Goal: Task Accomplishment & Management: Manage account settings

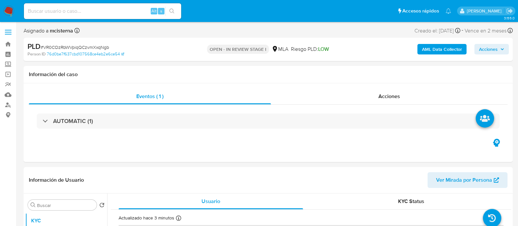
select select "10"
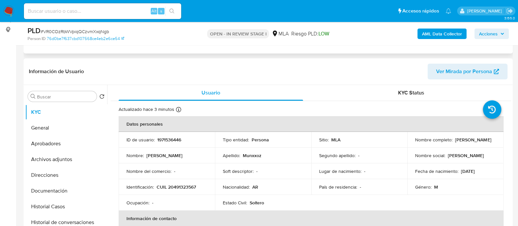
scroll to position [123, 0]
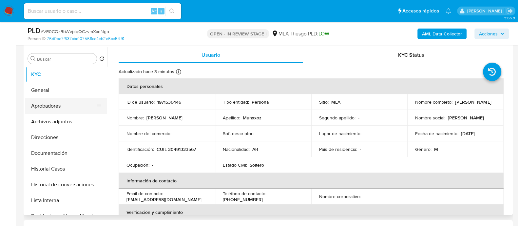
click at [38, 106] on button "Aprobadores" at bounding box center [63, 106] width 77 height 16
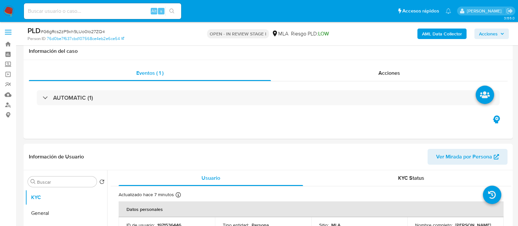
select select "10"
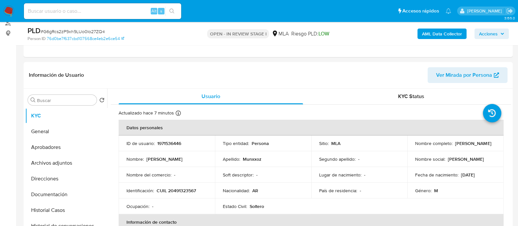
scroll to position [41, 0]
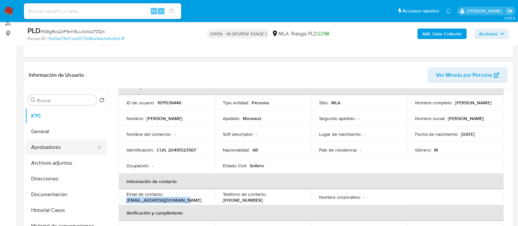
click at [63, 141] on button "Aprobadores" at bounding box center [63, 147] width 77 height 16
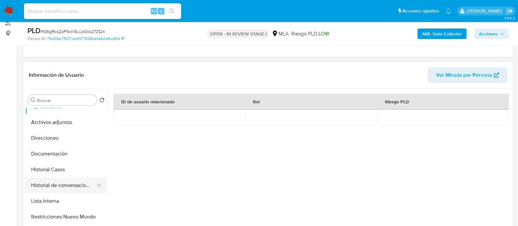
click at [67, 184] on button "Historial de conversaciones" at bounding box center [63, 185] width 77 height 16
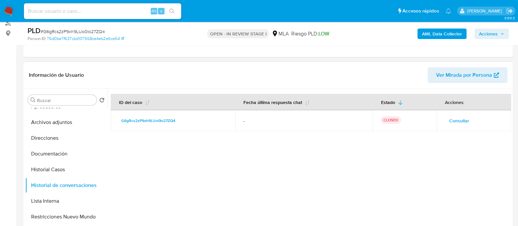
click at [449, 121] on span "Consultar" at bounding box center [459, 120] width 20 height 9
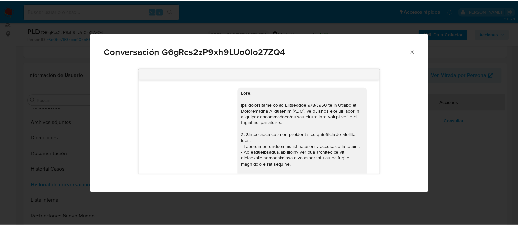
scroll to position [349, 0]
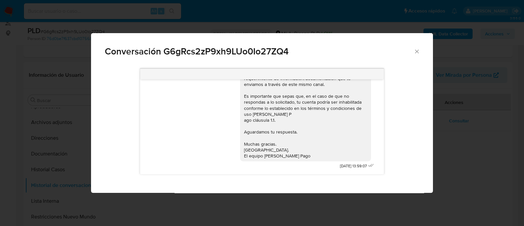
click at [77, 107] on div "Conversación G6gRcs2zP9xh9LUo0Io27ZQ4 17/07/2025 20:12:09 Hola, Esperamos que t…" at bounding box center [262, 113] width 524 height 226
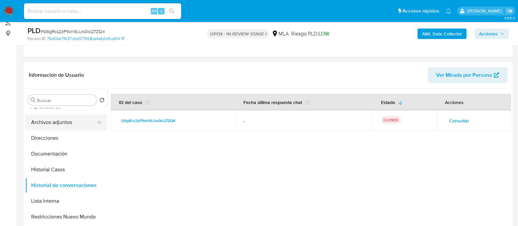
click at [71, 122] on button "Archivos adjuntos" at bounding box center [63, 122] width 77 height 16
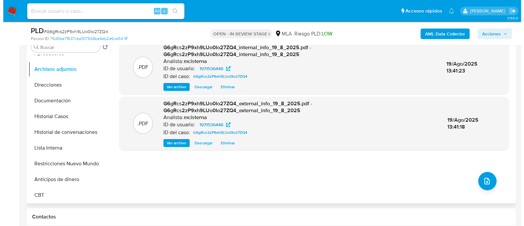
scroll to position [164, 0]
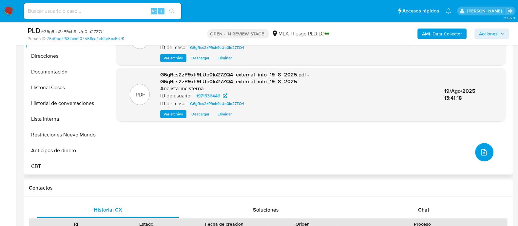
click at [481, 158] on button "upload-file" at bounding box center [484, 152] width 18 height 18
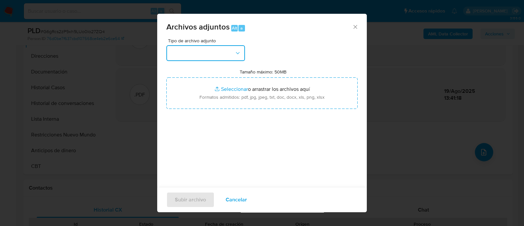
click at [191, 51] on button "button" at bounding box center [205, 53] width 79 height 16
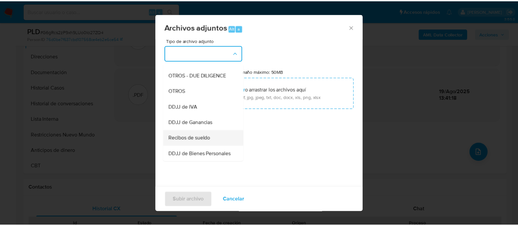
scroll to position [123, 0]
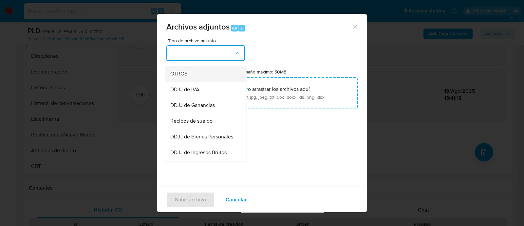
click at [193, 81] on div "OTROS" at bounding box center [203, 74] width 67 height 16
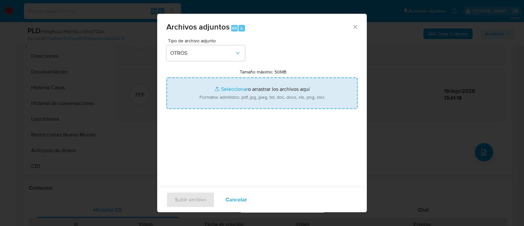
type input "C:\fakepath\Caselog VR0COzRbWVpiqQCzvmXxqNgb_2025_08_18_20_37_42.docx"
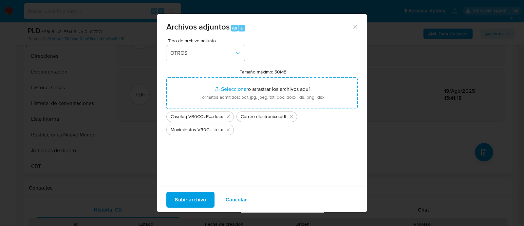
click at [194, 201] on span "Subir archivo" at bounding box center [190, 199] width 31 height 14
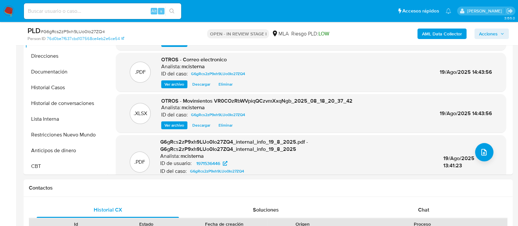
click at [502, 34] on icon "button" at bounding box center [502, 34] width 3 height 2
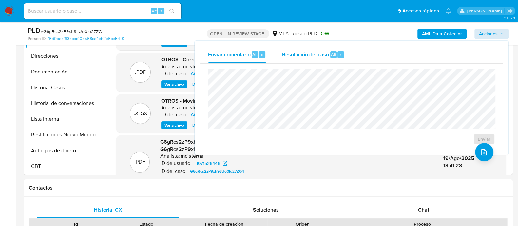
click at [307, 51] on span "Resolución del caso" at bounding box center [305, 54] width 47 height 8
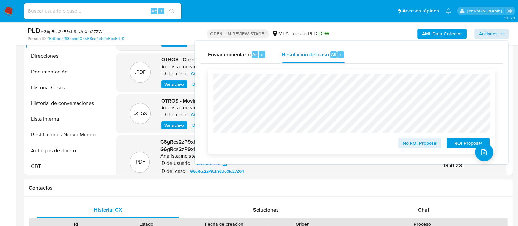
click at [450, 144] on button "ROI Proposal" at bounding box center [468, 143] width 43 height 10
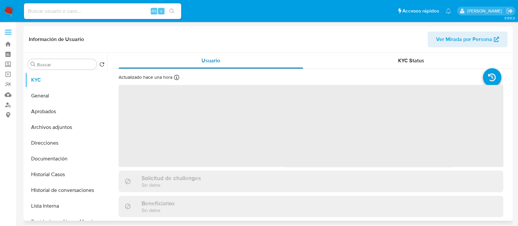
select select "10"
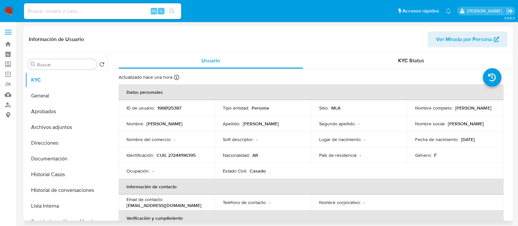
click at [174, 112] on td "ID de usuario : 1968125387" at bounding box center [167, 108] width 96 height 16
click at [174, 106] on p "1968125387" at bounding box center [169, 108] width 24 height 6
copy p "1968125387"
select select "10"
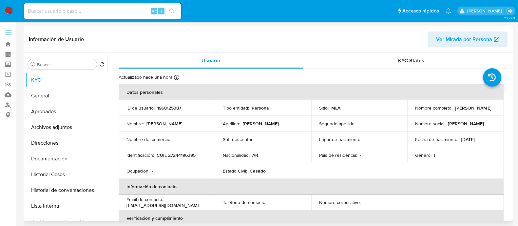
click at [176, 156] on p "CUIL 27244196395" at bounding box center [176, 155] width 39 height 6
copy p "27244196395"
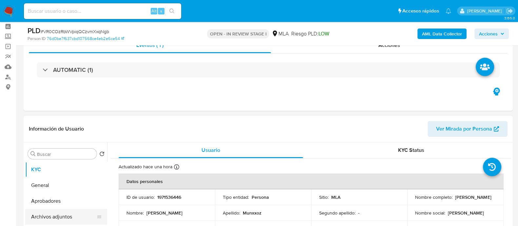
select select "10"
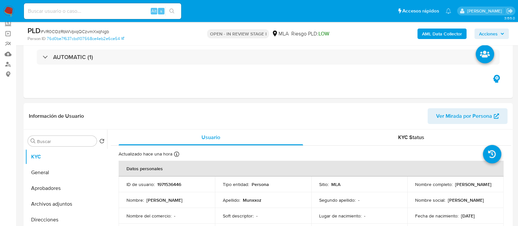
click at [482, 37] on span "Acciones" at bounding box center [488, 34] width 19 height 10
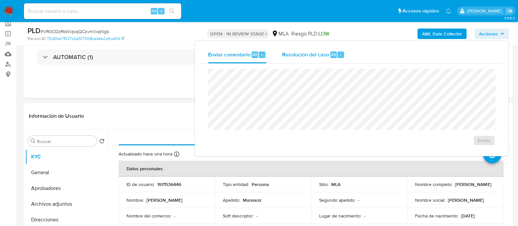
click at [323, 55] on span "Resolución del caso" at bounding box center [305, 54] width 47 height 8
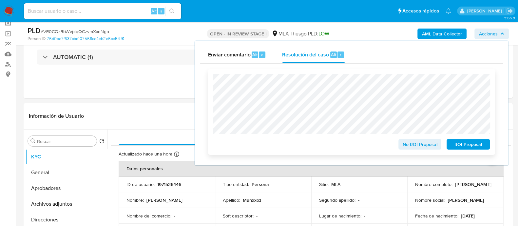
click at [472, 145] on span "ROI Proposal" at bounding box center [468, 144] width 34 height 9
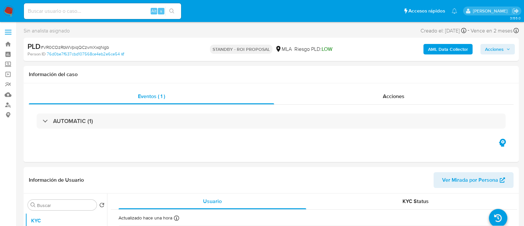
select select "10"
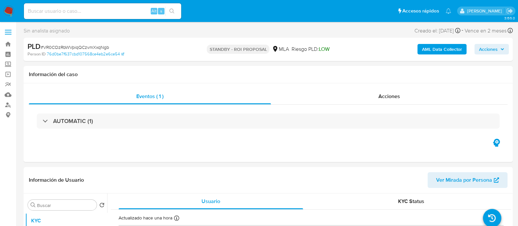
click at [128, 9] on input at bounding box center [102, 11] width 157 height 9
paste input "WXq1mnZnbV1rfkGKW1QvsZSj"
type input "WXq1mnZnbV1rfkGKW1QvsZSj"
click at [167, 9] on button "search-icon" at bounding box center [171, 11] width 13 height 9
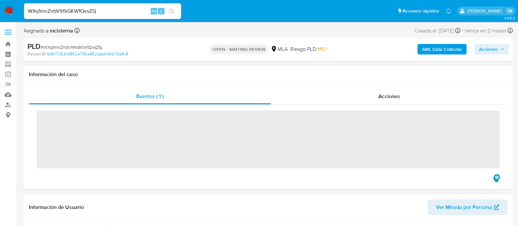
scroll to position [82, 0]
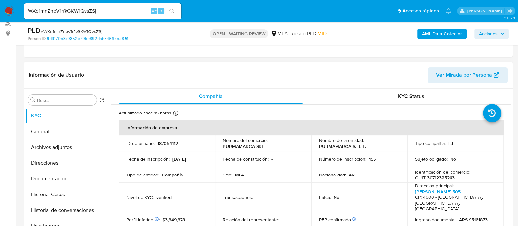
select select "10"
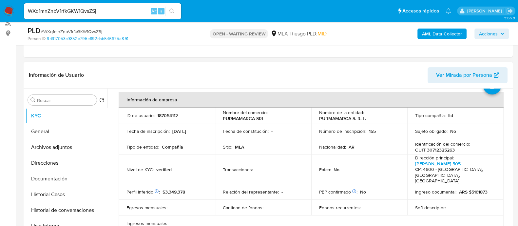
scroll to position [41, 0]
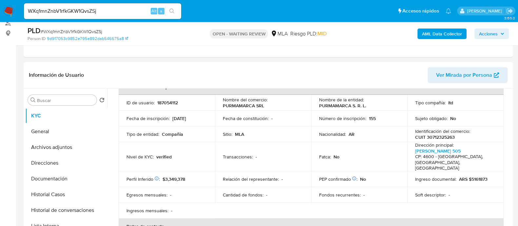
click at [14, 11] on nav "Pausado Ver notificaciones WXq1mnZnbV1rfkGKW1QvsZSj Alt s Accesos rápidos Presi…" at bounding box center [259, 11] width 518 height 22
click at [167, 101] on p "187054112" at bounding box center [167, 103] width 21 height 6
copy p "187054112"
click at [7, 10] on img at bounding box center [8, 11] width 11 height 11
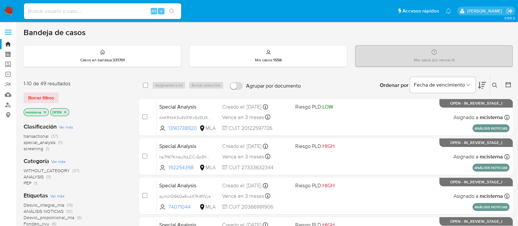
click at [493, 88] on button at bounding box center [495, 85] width 11 height 8
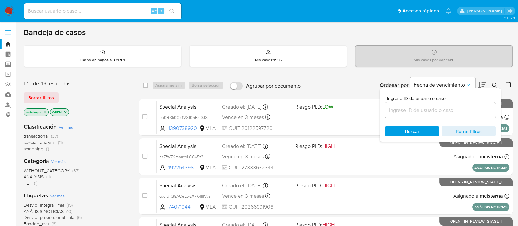
click at [425, 107] on input at bounding box center [440, 110] width 111 height 9
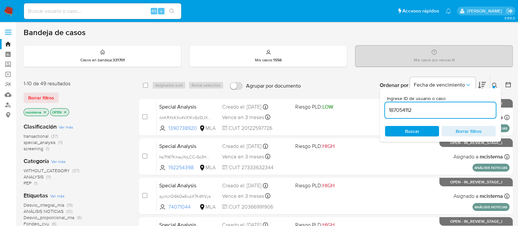
type input "187054112"
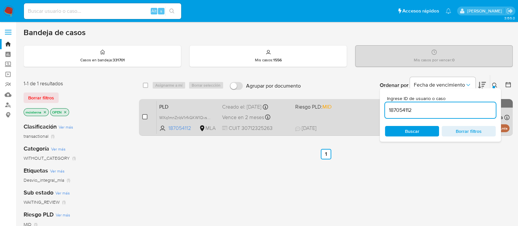
click at [144, 115] on input "checkbox" at bounding box center [144, 116] width 5 height 5
checkbox input "true"
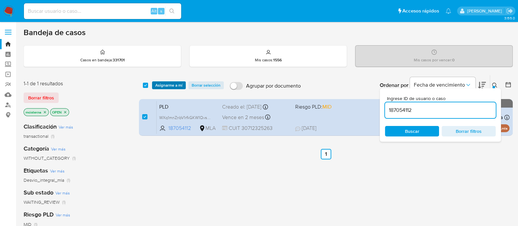
click at [169, 83] on span "Asignarme a mí" at bounding box center [168, 85] width 27 height 7
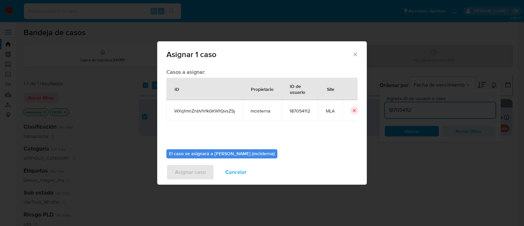
scroll to position [34, 0]
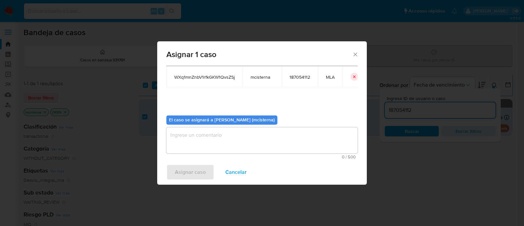
click at [274, 143] on textarea "assign-modal" at bounding box center [261, 140] width 191 height 26
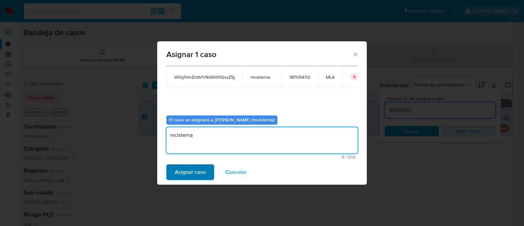
type textarea "mcisterna"
click at [191, 173] on span "Asignar caso" at bounding box center [190, 172] width 31 height 14
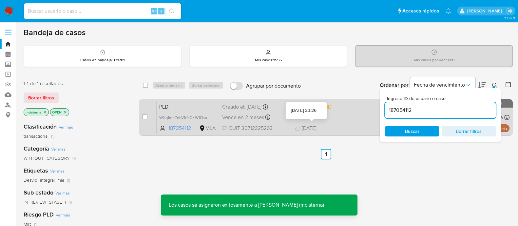
click at [357, 119] on div "PLD WXq1mnZnbV1rfkGKW1QvsZSj 187054112 MLA Riesgo PLD: MID Creado el: [DATE] Cr…" at bounding box center [333, 117] width 353 height 33
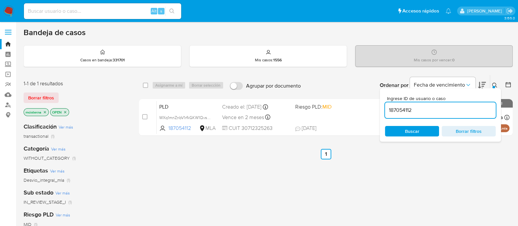
click at [410, 113] on input "187054112" at bounding box center [440, 110] width 111 height 9
click at [146, 84] on input "checkbox" at bounding box center [145, 85] width 5 height 5
checkbox input "true"
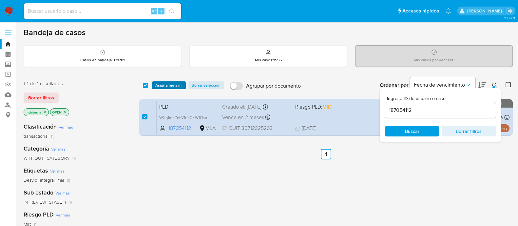
click at [164, 85] on span "Asignarme a mí" at bounding box center [168, 85] width 27 height 7
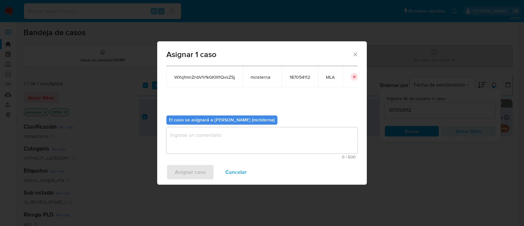
click at [254, 153] on div "0 / 500 500 caracteres restantes" at bounding box center [261, 143] width 191 height 32
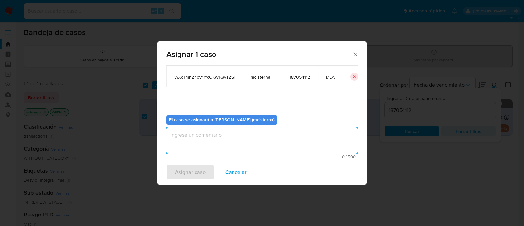
click at [256, 137] on textarea "assign-modal" at bounding box center [261, 140] width 191 height 26
type textarea "mcisterna"
click at [197, 178] on span "Asignar caso" at bounding box center [190, 172] width 31 height 14
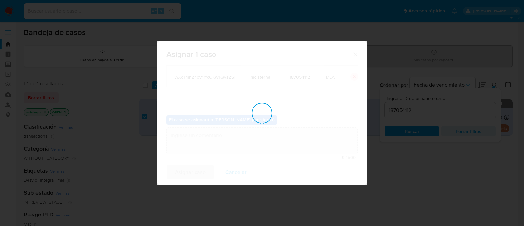
checkbox input "false"
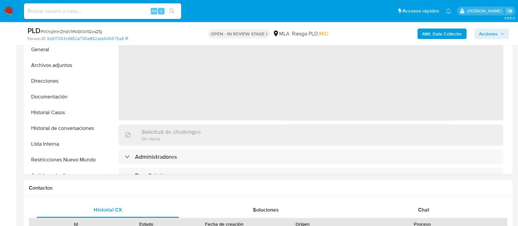
click at [416, 209] on div "Chat" at bounding box center [424, 210] width 142 height 16
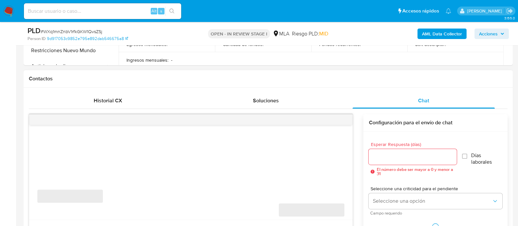
scroll to position [327, 0]
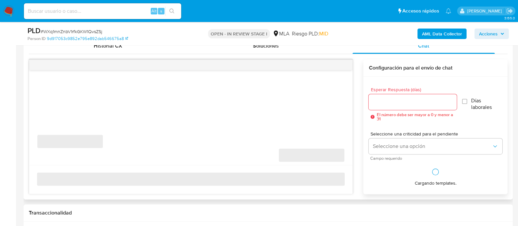
select select "10"
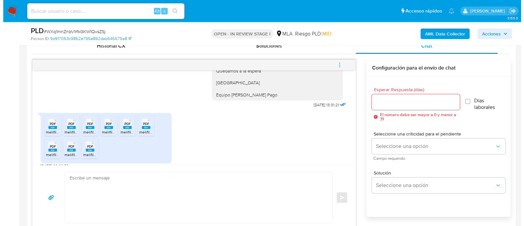
scroll to position [179, 0]
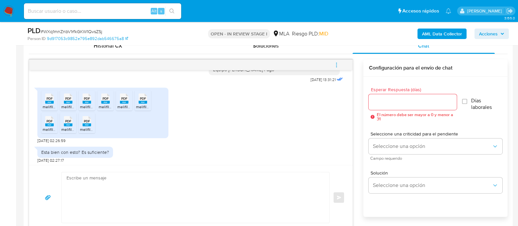
click at [440, 33] on b "AML Data Collector" at bounding box center [442, 34] width 40 height 10
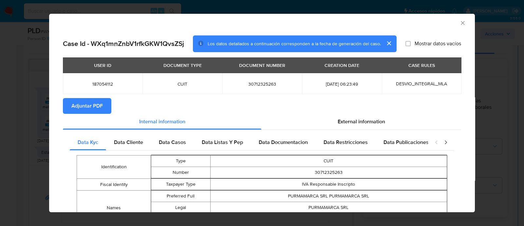
click at [96, 104] on span "Adjuntar PDF" at bounding box center [86, 106] width 31 height 14
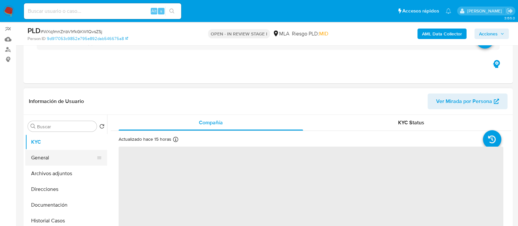
scroll to position [82, 0]
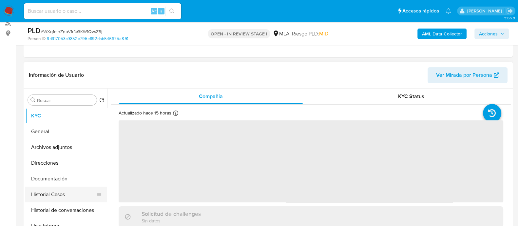
click at [68, 192] on button "Historial Casos" at bounding box center [63, 194] width 77 height 16
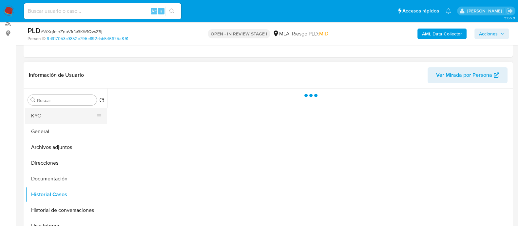
select select "10"
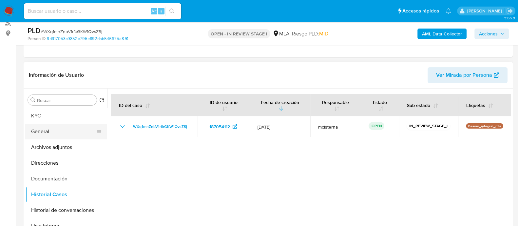
click at [54, 128] on button "General" at bounding box center [63, 132] width 77 height 16
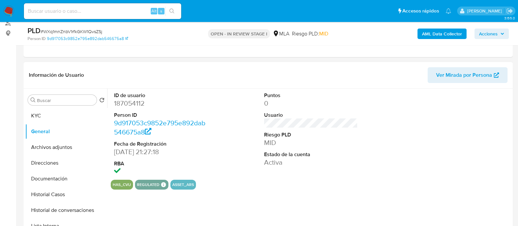
click at [131, 106] on dd "187054112" at bounding box center [161, 103] width 94 height 9
copy dd "187054112"
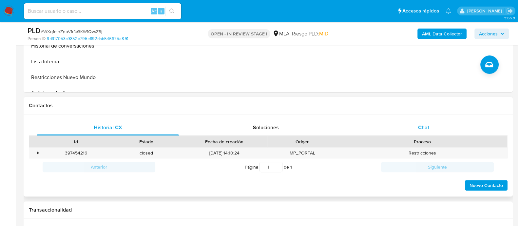
click at [417, 132] on div "Chat" at bounding box center [424, 128] width 142 height 16
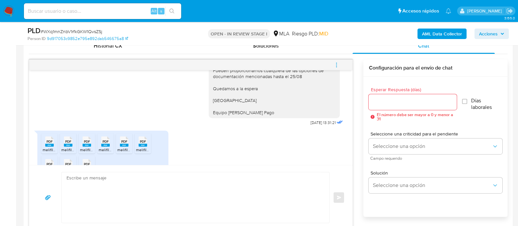
scroll to position [179, 0]
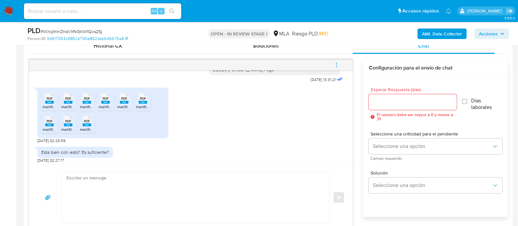
click at [49, 105] on span "melifile3886767340371348414.pdf" at bounding box center [73, 107] width 60 height 6
click at [68, 106] on span "melifile4016521746501593020.pdf" at bounding box center [91, 107] width 60 height 6
click at [86, 106] on span "melifile6561839157468611261.pdf" at bounding box center [109, 107] width 58 height 6
click at [105, 107] on span "melifile1754186501788224835.pdf" at bounding box center [128, 107] width 59 height 6
drag, startPoint x: 120, startPoint y: 108, endPoint x: 141, endPoint y: 109, distance: 21.0
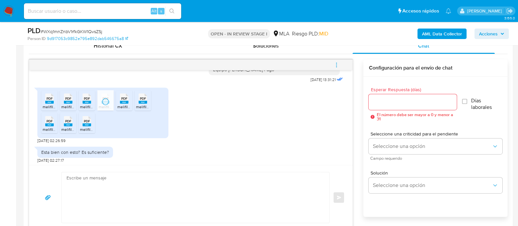
click at [121, 108] on span "melifile6038597353080948339.pdf" at bounding box center [148, 107] width 63 height 6
drag, startPoint x: 143, startPoint y: 109, endPoint x: 105, endPoint y: 119, distance: 39.6
click at [144, 109] on li "PDF PDF melifile1689680291151624507.pdf" at bounding box center [143, 100] width 16 height 20
click at [52, 127] on span "melifile7791856108537921102.pdf" at bounding box center [72, 129] width 58 height 6
click at [64, 127] on span "melifile2317056361394783823.pdf" at bounding box center [91, 129] width 60 height 6
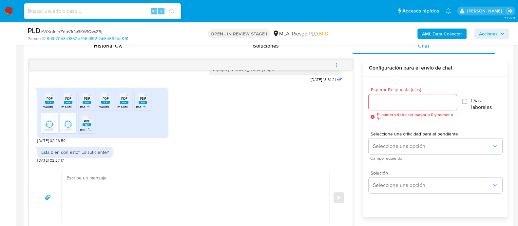
click at [88, 127] on span "melifile3824758613835513001.pdf" at bounding box center [110, 129] width 60 height 6
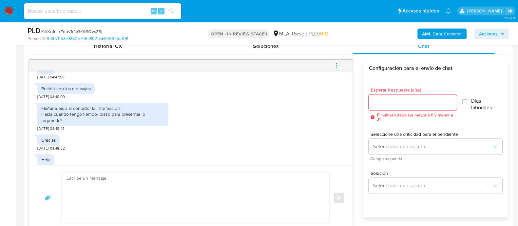
scroll to position [164, 0]
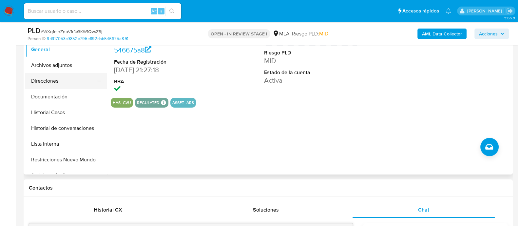
click at [41, 86] on button "Direcciones" at bounding box center [63, 81] width 77 height 16
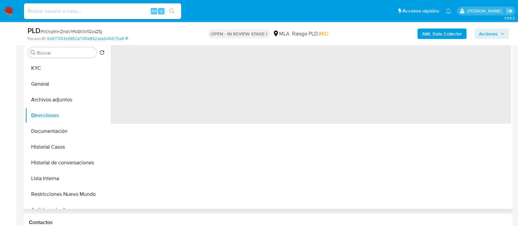
scroll to position [82, 0]
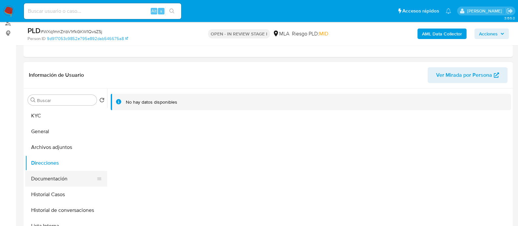
click at [78, 173] on button "Documentación" at bounding box center [63, 179] width 77 height 16
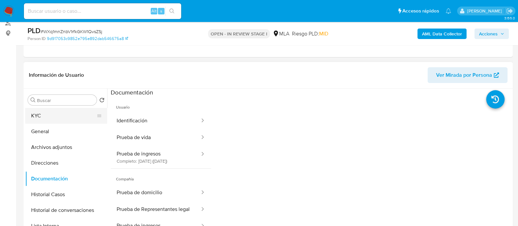
click at [64, 113] on button "KYC" at bounding box center [63, 116] width 77 height 16
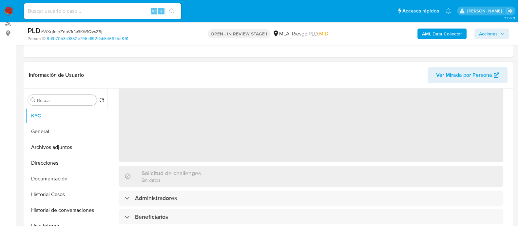
scroll to position [41, 0]
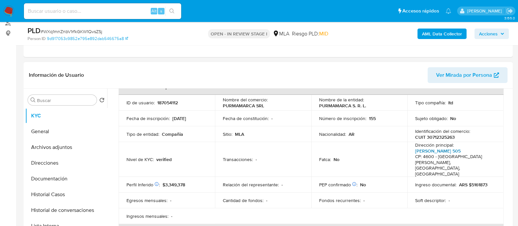
click at [415, 150] on link "[PERSON_NAME] 505" at bounding box center [438, 150] width 46 height 7
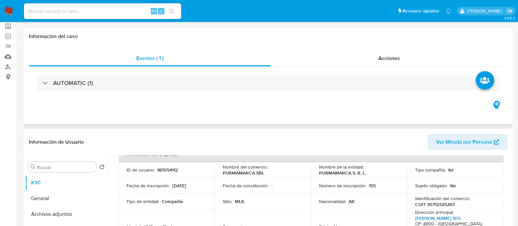
scroll to position [0, 0]
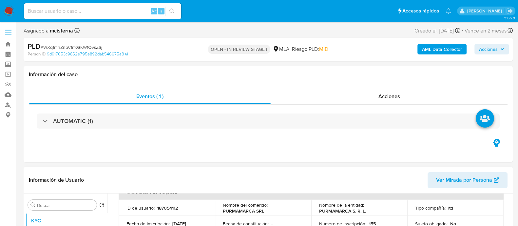
click at [471, 180] on span "Ver Mirada por Persona" at bounding box center [464, 180] width 56 height 16
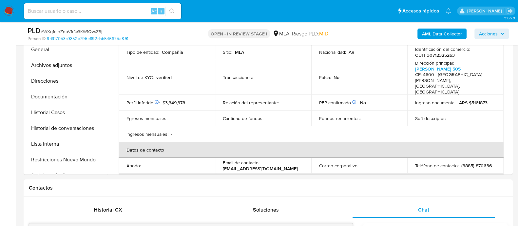
scroll to position [205, 0]
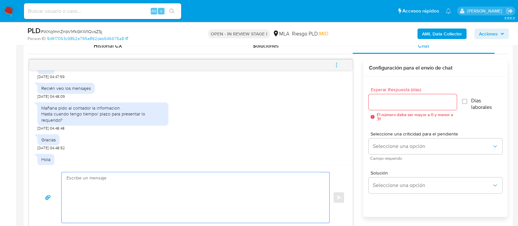
click at [253, 196] on textarea at bounding box center [194, 197] width 255 height 50
paste textarea "Hola Muchas gracias por tu respuesta. Confirmamos recepción de la documentación…"
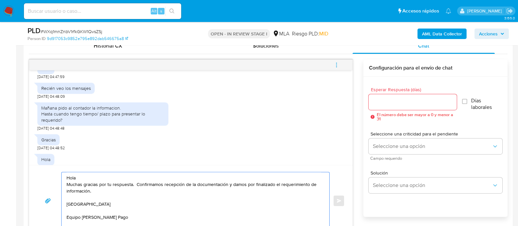
scroll to position [328, 0]
click at [247, 176] on textarea "Hola Muchas gracias por tu respuesta. Confirmamos recepción de la documentación…" at bounding box center [194, 200] width 255 height 57
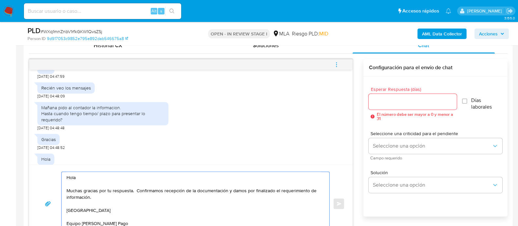
type textarea "Hola Muchas gracias por tu respuesta. Confirmamos recepción de la documentación…"
click at [387, 102] on input "Esperar Respuesta (días)" at bounding box center [413, 101] width 88 height 9
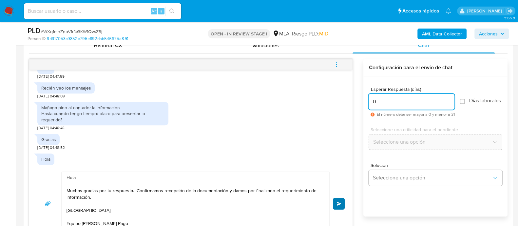
type input "0"
click at [344, 204] on button "Enviar" at bounding box center [339, 204] width 12 height 12
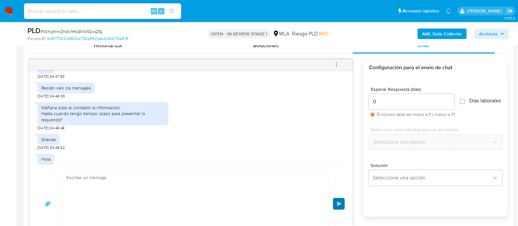
scroll to position [970, 0]
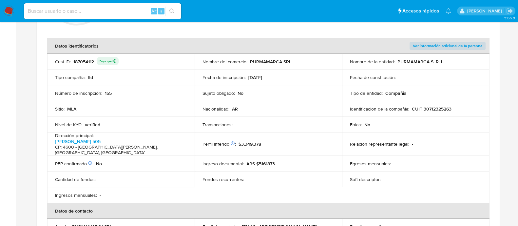
scroll to position [123, 0]
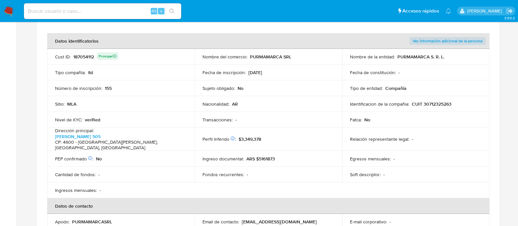
click at [267, 58] on p "PURMAMARCA SRL" at bounding box center [270, 57] width 41 height 6
click at [254, 56] on p "PURMAMARCA SRL" at bounding box center [270, 57] width 41 height 6
click at [250, 56] on p "PURMAMARCA SRL" at bounding box center [270, 57] width 41 height 6
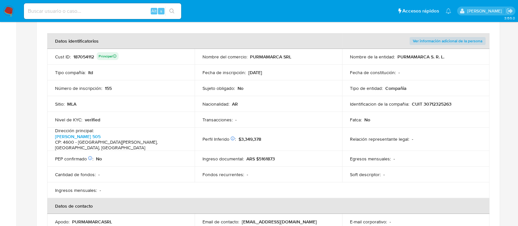
drag, startPoint x: 250, startPoint y: 56, endPoint x: 305, endPoint y: 56, distance: 55.0
click at [305, 56] on div "Nombre del comercio : PURMAMARCA SRL" at bounding box center [269, 57] width 132 height 6
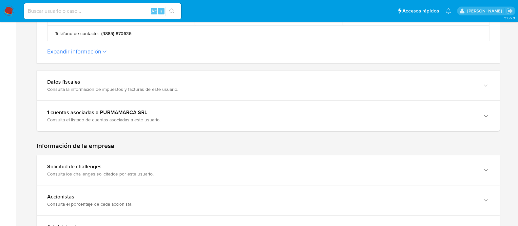
scroll to position [327, 0]
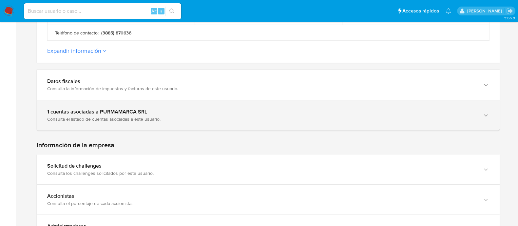
click at [205, 108] on div "1 cuentas asociadas a PURMAMARCA SRL" at bounding box center [261, 111] width 429 height 7
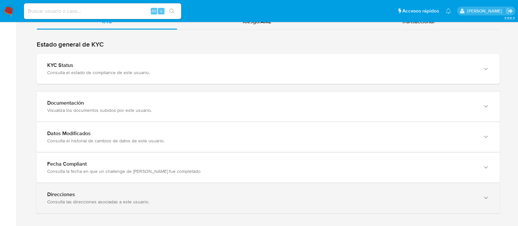
click at [196, 183] on div "Direcciones Consulta las direcciones asociadas a este usuario." at bounding box center [268, 198] width 463 height 30
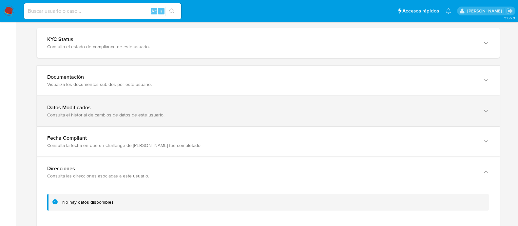
scroll to position [800, 0]
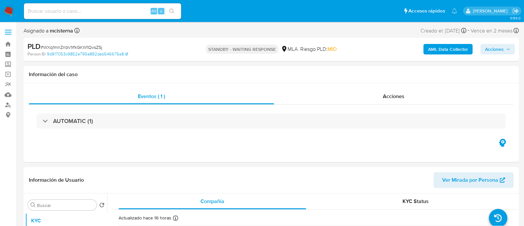
select select "10"
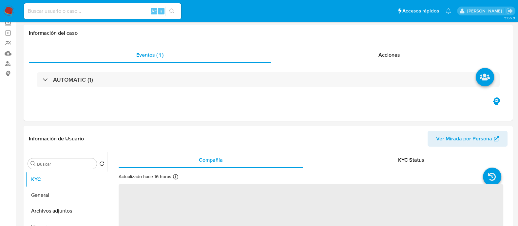
scroll to position [82, 0]
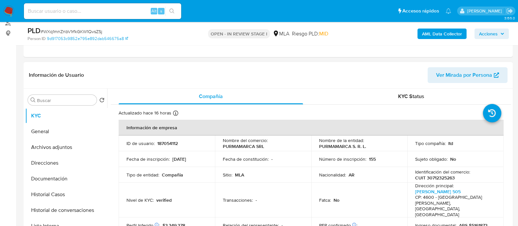
select select "10"
click at [168, 143] on p "187054112" at bounding box center [167, 143] width 21 height 6
copy p "187054112"
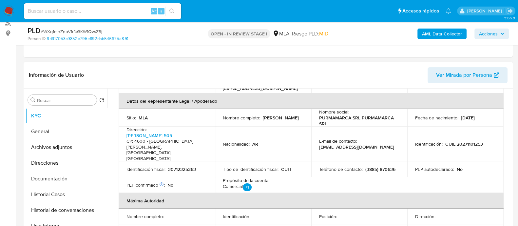
scroll to position [205, 0]
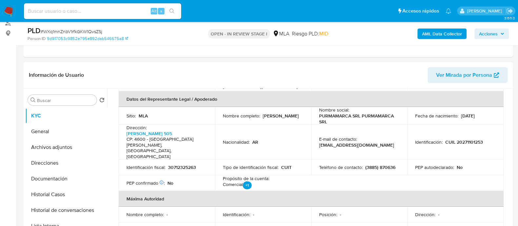
click at [371, 164] on p "(3885) 870636" at bounding box center [380, 167] width 30 height 6
copy p "3885"
click at [392, 164] on p "(3885) 870636" at bounding box center [380, 167] width 30 height 6
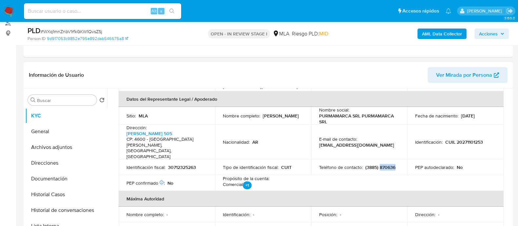
copy p "870636"
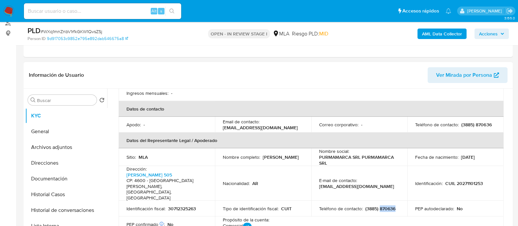
scroll to position [123, 0]
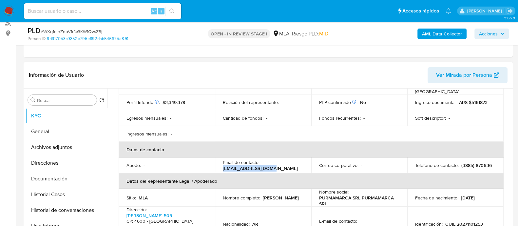
drag, startPoint x: 220, startPoint y: 158, endPoint x: 279, endPoint y: 157, distance: 59.0
click at [279, 157] on td "Email de contacto : [EMAIL_ADDRESS][DOMAIN_NAME]" at bounding box center [263, 165] width 96 height 16
copy p "[EMAIL_ADDRESS][DOMAIN_NAME]"
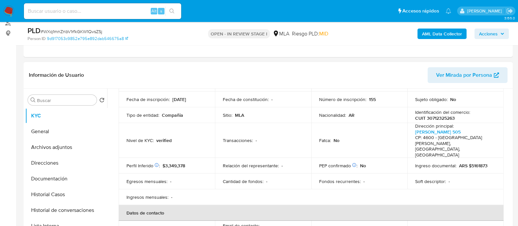
scroll to position [0, 0]
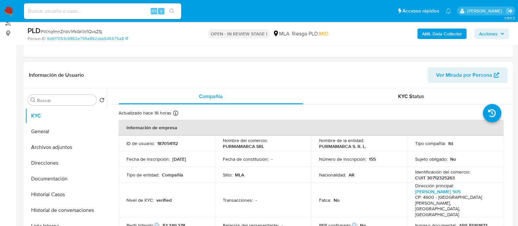
click at [169, 144] on p "187054112" at bounding box center [167, 143] width 21 height 6
copy p "187054112"
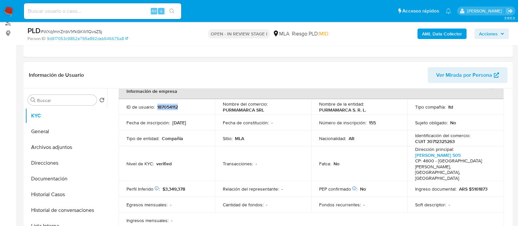
scroll to position [82, 0]
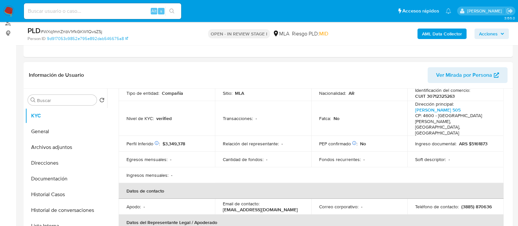
click at [443, 93] on p "CUIT 30712325263" at bounding box center [435, 96] width 40 height 6
copy p "30712325263"
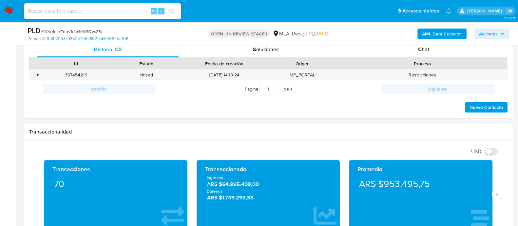
scroll to position [327, 0]
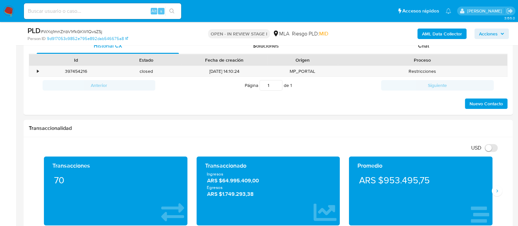
click at [431, 44] on div "PLD # WXq1mnZnbV1rfkGKW1QvsZSj Person ID 9d917053c9852e795e892dab546675a8 OPEN …" at bounding box center [268, 33] width 489 height 23
click at [423, 49] on div "Chat" at bounding box center [424, 46] width 142 height 16
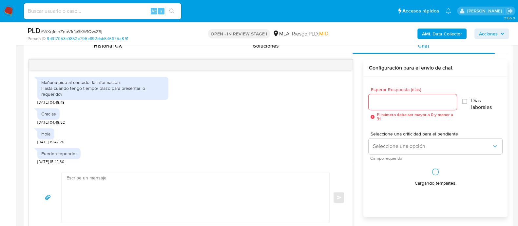
scroll to position [272, 0]
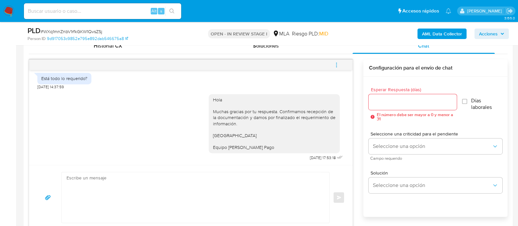
click at [340, 62] on button "menu-action" at bounding box center [337, 65] width 22 height 16
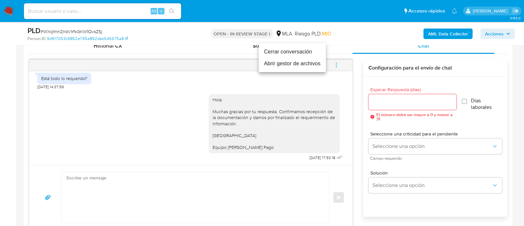
click at [280, 48] on li "Cerrar conversación" at bounding box center [292, 52] width 67 height 12
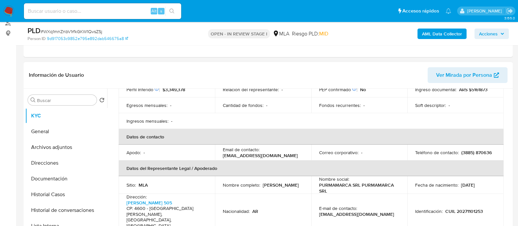
scroll to position [13, 0]
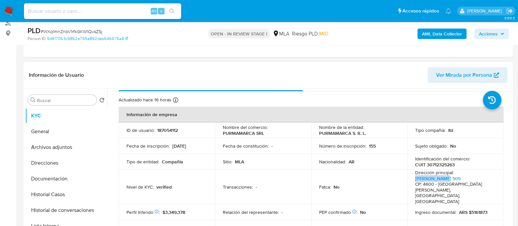
drag, startPoint x: 410, startPoint y: 179, endPoint x: 442, endPoint y: 176, distance: 32.5
click at [442, 176] on td "Dirección principal : Aparicio 505 CP: 4600 - San Salvador De Jujuy, Jujuy, Arg…" at bounding box center [455, 186] width 96 height 35
copy p "Aparicio 505"
click at [71, 183] on button "Documentación" at bounding box center [63, 179] width 77 height 16
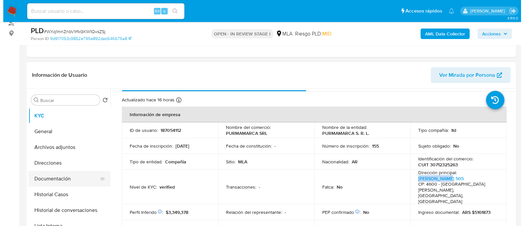
scroll to position [0, 0]
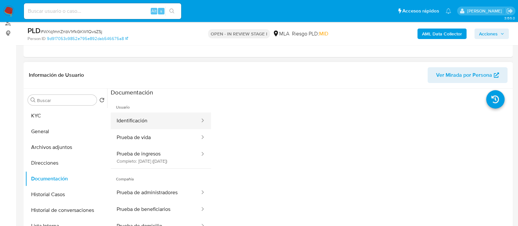
click at [138, 116] on button "Identificación" at bounding box center [156, 120] width 90 height 17
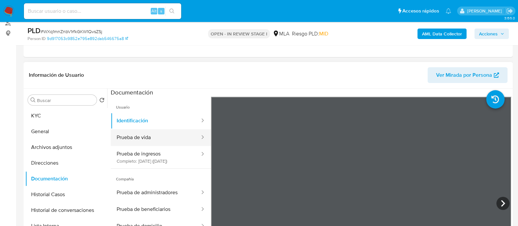
click at [170, 137] on button "Prueba de vida" at bounding box center [156, 137] width 90 height 17
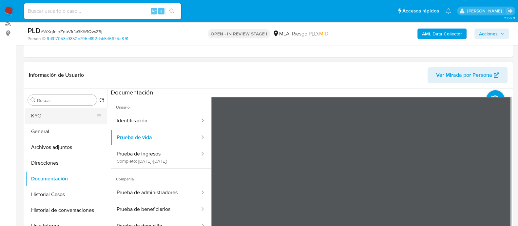
click at [70, 116] on button "KYC" at bounding box center [63, 116] width 77 height 16
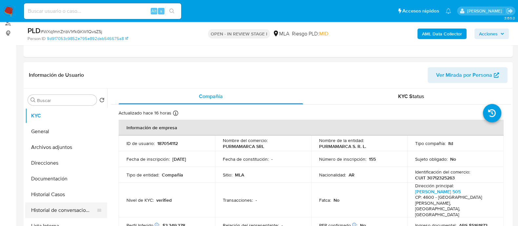
click at [75, 204] on button "Historial de conversaciones" at bounding box center [63, 210] width 77 height 16
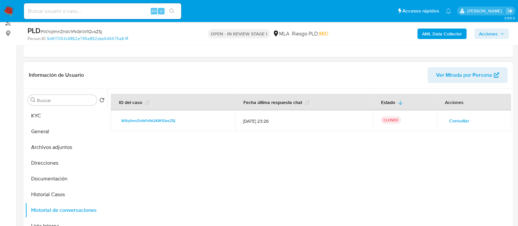
click at [452, 120] on span "Consultar" at bounding box center [459, 120] width 20 height 9
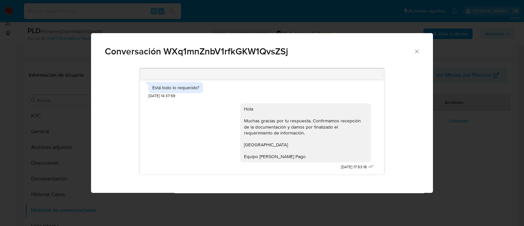
scroll to position [151, 0]
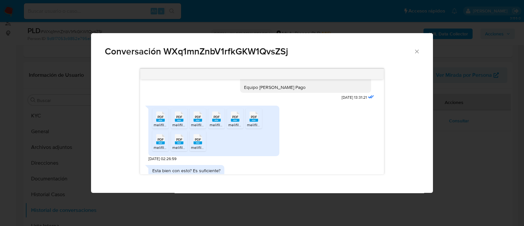
click at [158, 118] on span "PDF" at bounding box center [161, 117] width 6 height 4
click at [177, 118] on span "PDF" at bounding box center [179, 117] width 6 height 4
drag, startPoint x: 195, startPoint y: 119, endPoint x: 208, endPoint y: 120, distance: 13.2
click at [195, 119] on rect "Comunicación" at bounding box center [198, 120] width 9 height 3
click at [217, 121] on icon "PDF" at bounding box center [216, 116] width 9 height 11
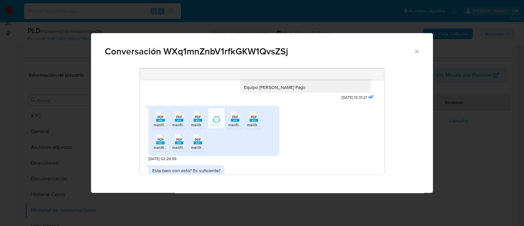
click at [232, 123] on span "melifile6038597353080948339.pdf" at bounding box center [259, 125] width 63 height 6
click at [250, 124] on span "melifile1689680291151624507.pdf" at bounding box center [276, 125] width 58 height 6
click at [192, 138] on div "PDF PDF" at bounding box center [198, 138] width 14 height 13
click at [165, 122] on icon "Comunicación" at bounding box center [160, 116] width 9 height 10
drag, startPoint x: 163, startPoint y: 140, endPoint x: 209, endPoint y: 153, distance: 48.0
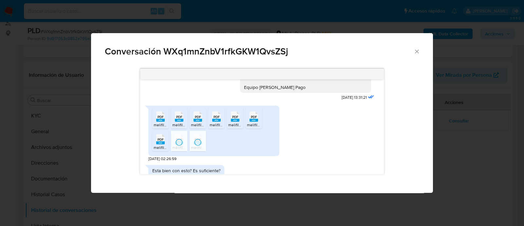
click at [163, 140] on span "PDF" at bounding box center [161, 139] width 6 height 4
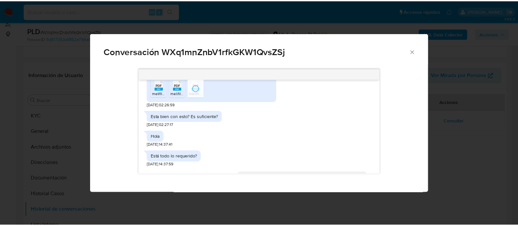
scroll to position [973, 0]
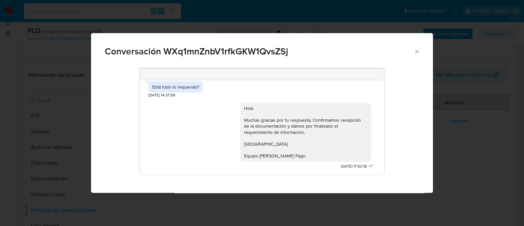
click at [300, 16] on div "Conversación WXq1mnZnbV1rfkGKW1QvsZSj 17/07/2025 19:46:04 Hola, Esperamos que t…" at bounding box center [262, 113] width 524 height 226
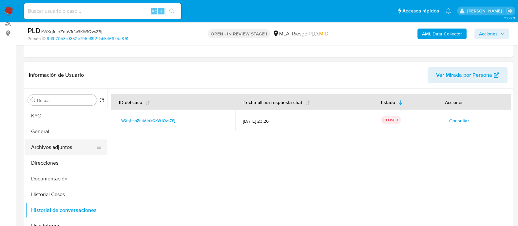
click at [72, 149] on button "Archivos adjuntos" at bounding box center [63, 147] width 77 height 16
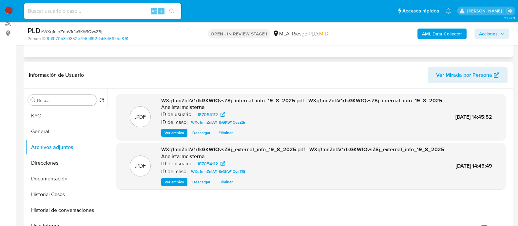
scroll to position [0, 0]
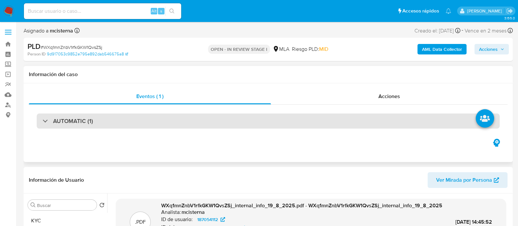
drag, startPoint x: 125, startPoint y: 131, endPoint x: 125, endPoint y: 126, distance: 4.6
click at [125, 131] on div "AUTOMATIC (1)" at bounding box center [268, 121] width 479 height 33
click at [125, 125] on div "AUTOMATIC (1)" at bounding box center [268, 120] width 463 height 15
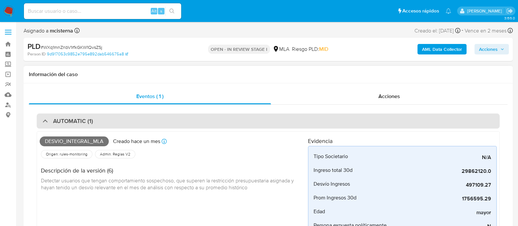
click at [128, 124] on div "AUTOMATIC (1)" at bounding box center [268, 120] width 463 height 15
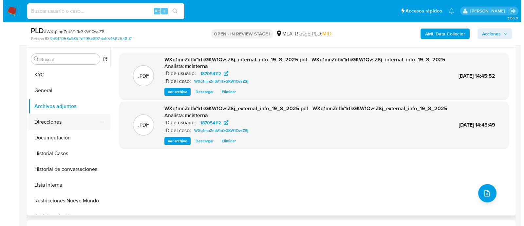
scroll to position [123, 0]
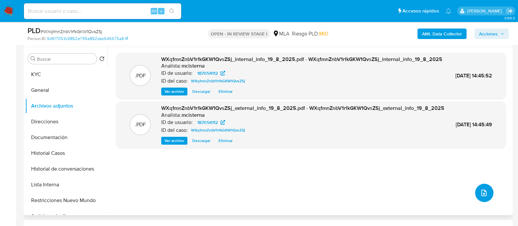
click at [487, 191] on button "upload-file" at bounding box center [484, 192] width 18 height 18
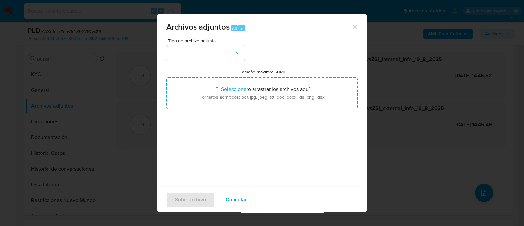
click at [200, 46] on button "button" at bounding box center [205, 53] width 79 height 16
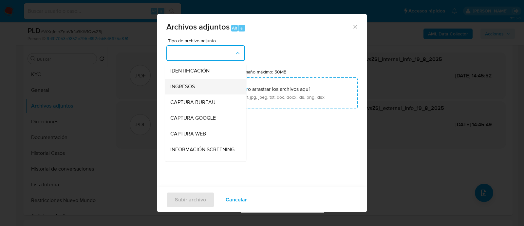
click at [203, 86] on div "INGRESOS" at bounding box center [203, 87] width 67 height 16
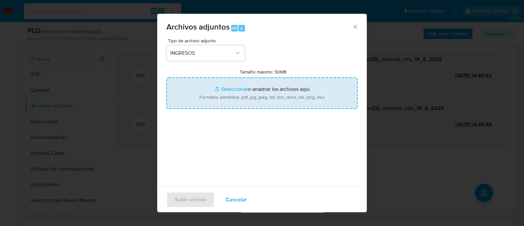
type input "C:\fakepath\DJ IIBB 02-2025.pdf"
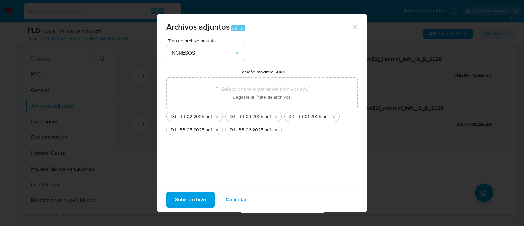
click at [188, 197] on span "Subir archivo" at bounding box center [190, 199] width 31 height 14
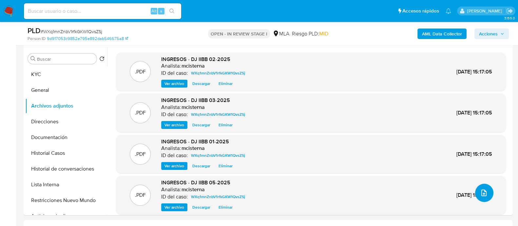
click at [481, 194] on icon "upload-file" at bounding box center [484, 193] width 8 height 8
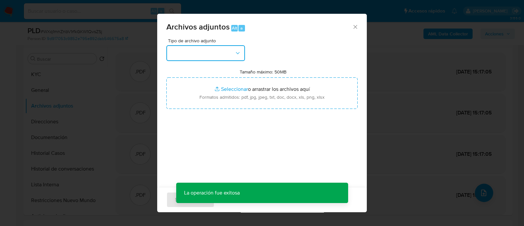
click at [205, 47] on button "button" at bounding box center [205, 53] width 79 height 16
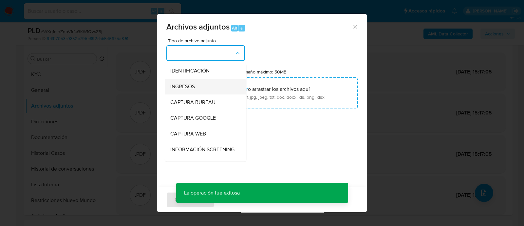
click at [203, 84] on div "INGRESOS" at bounding box center [203, 87] width 67 height 16
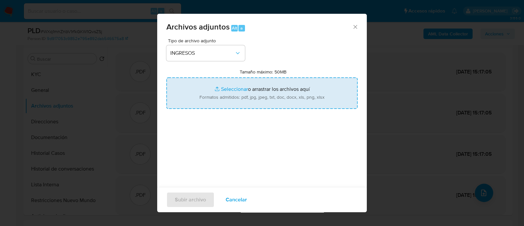
type input "C:\fakepath\DJ IIBB 07-2025.pdf"
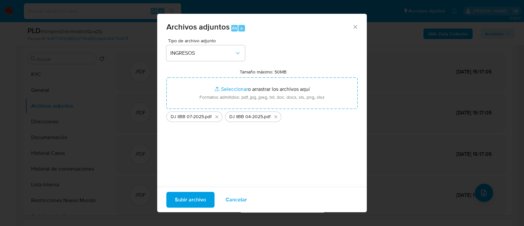
click at [189, 198] on span "Subir archivo" at bounding box center [190, 199] width 31 height 14
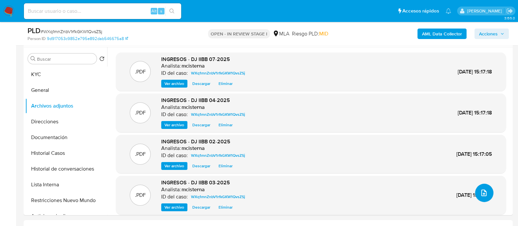
click at [484, 193] on icon "upload-file" at bounding box center [484, 193] width 8 height 8
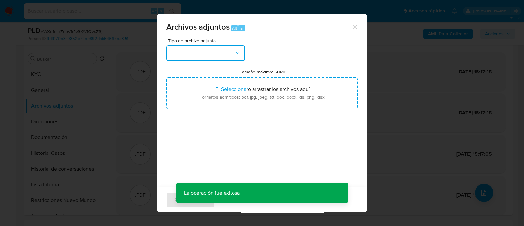
click at [197, 55] on button "button" at bounding box center [205, 53] width 79 height 16
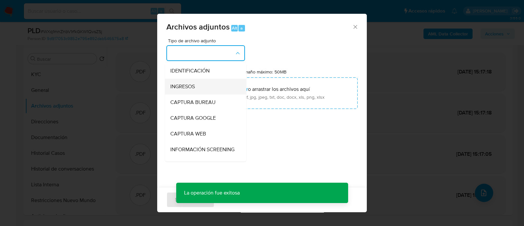
click at [204, 83] on div "INGRESOS" at bounding box center [203, 87] width 67 height 16
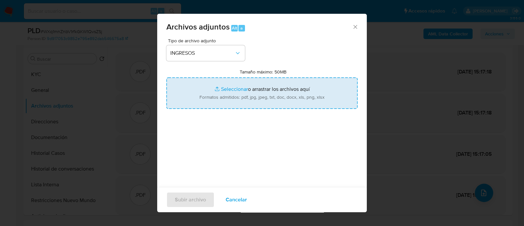
type input "C:\fakepath\Comprobantes electrónicos emitidos 2025.pdf"
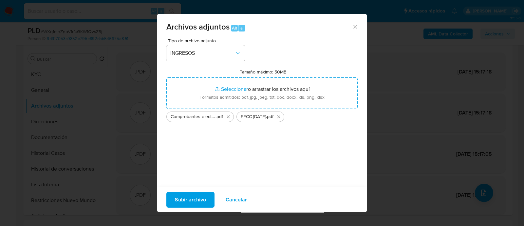
click at [189, 194] on span "Subir archivo" at bounding box center [190, 199] width 31 height 14
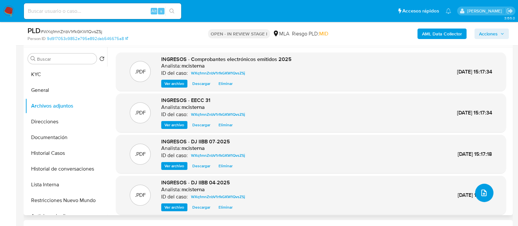
click at [477, 196] on button "upload-file" at bounding box center [484, 192] width 18 height 18
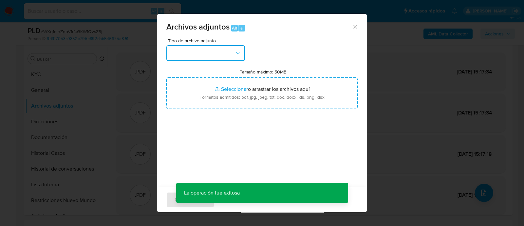
click at [214, 56] on button "button" at bounding box center [205, 53] width 79 height 16
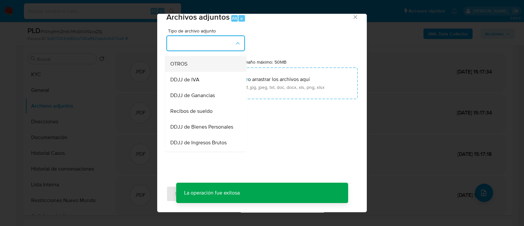
click at [202, 72] on div "OTROS" at bounding box center [203, 64] width 67 height 16
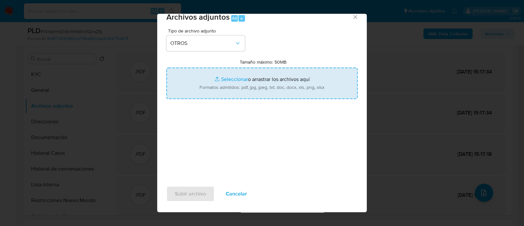
type input "C:\fakepath\saldo en cuenta al 30.06.2025.xlsx"
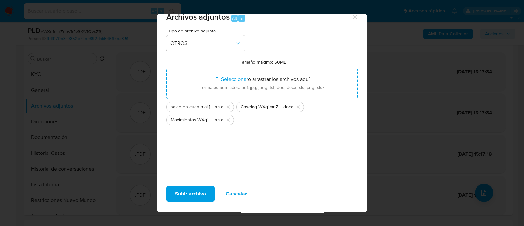
click at [210, 198] on button "Subir archivo" at bounding box center [190, 194] width 48 height 16
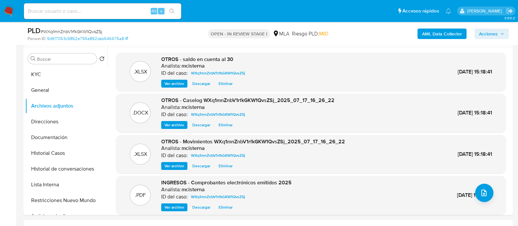
click at [501, 38] on span "Acciones" at bounding box center [491, 33] width 25 height 9
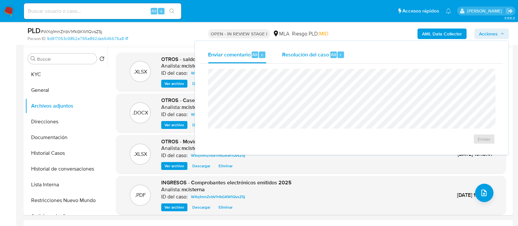
click at [319, 57] on span "Resolución del caso" at bounding box center [305, 54] width 47 height 8
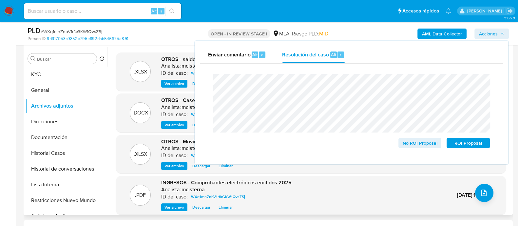
drag, startPoint x: 415, startPoint y: 143, endPoint x: 360, endPoint y: 184, distance: 68.6
click at [415, 143] on span "No ROI Proposal" at bounding box center [420, 142] width 34 height 9
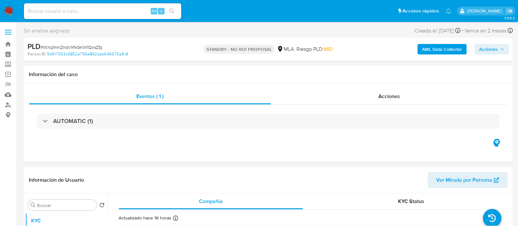
select select "10"
click at [111, 8] on input at bounding box center [102, 11] width 157 height 9
paste input "CcRDTVHHzLyi0RDGoqufat36"
type input "CcRDTVHHzLyi0RDGoqufat36"
click at [168, 9] on button "search-icon" at bounding box center [171, 11] width 13 height 9
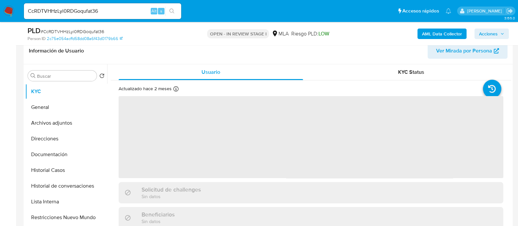
scroll to position [205, 0]
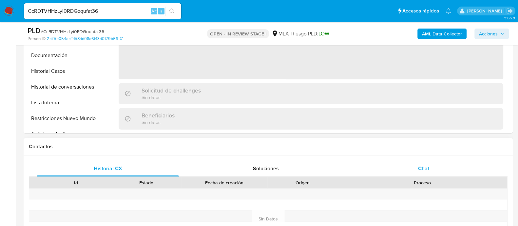
click at [417, 166] on div "Chat" at bounding box center [424, 169] width 142 height 16
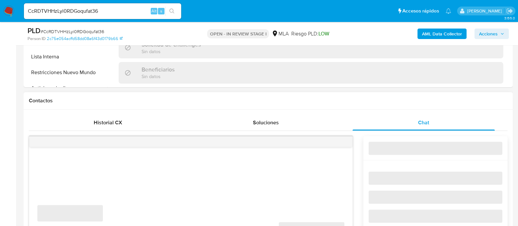
scroll to position [286, 0]
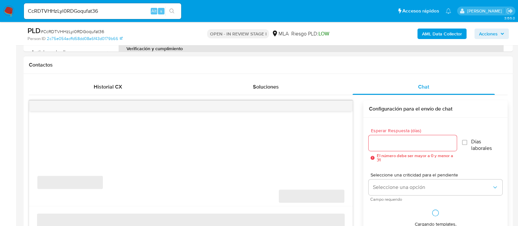
select select "10"
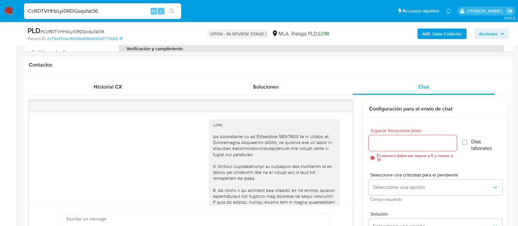
scroll to position [420, 0]
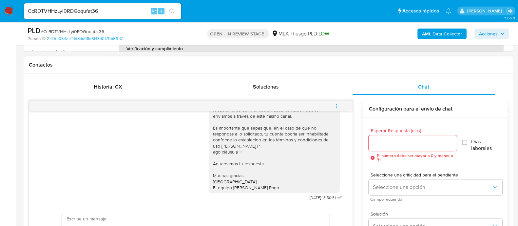
click at [334, 108] on icon "menu-action" at bounding box center [337, 106] width 6 height 6
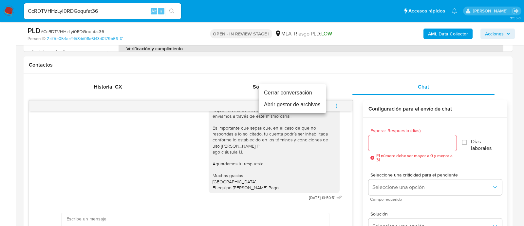
click at [271, 92] on li "Cerrar conversación" at bounding box center [292, 93] width 67 height 12
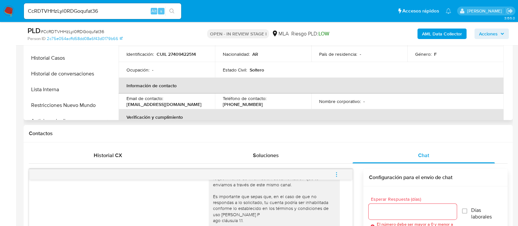
scroll to position [164, 0]
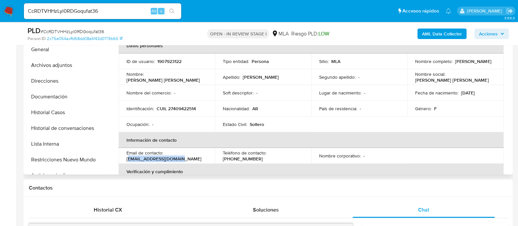
drag, startPoint x: 128, startPoint y: 159, endPoint x: 176, endPoint y: 158, distance: 47.8
click at [176, 158] on p "floora1997@outlook.com" at bounding box center [163, 159] width 75 height 6
click at [125, 159] on td "Email de contacto : floora1997@outlook.com" at bounding box center [167, 156] width 96 height 16
drag, startPoint x: 124, startPoint y: 159, endPoint x: 188, endPoint y: 158, distance: 64.6
click at [188, 158] on td "Email de contacto : floora1997@outlook.com" at bounding box center [167, 156] width 96 height 16
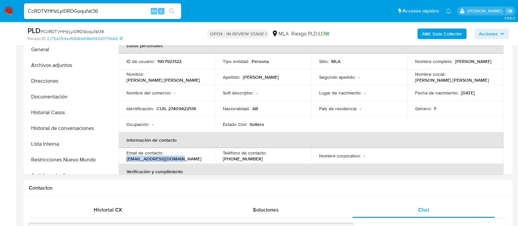
copy p "floora1997@outlook.com"
click at [183, 109] on p "CUIL 27409422514" at bounding box center [176, 109] width 39 height 6
copy p "27409422514"
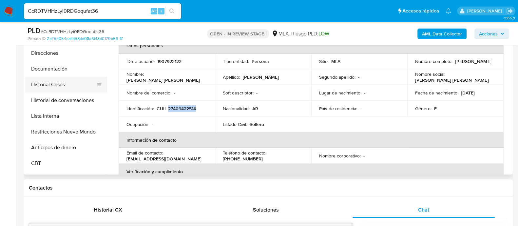
scroll to position [41, 0]
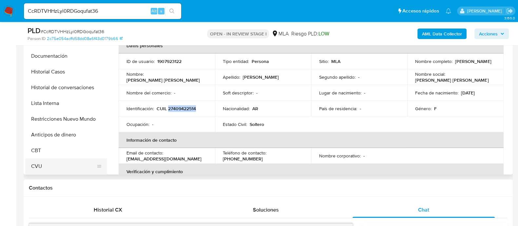
click at [67, 165] on button "CVU" at bounding box center [63, 166] width 77 height 16
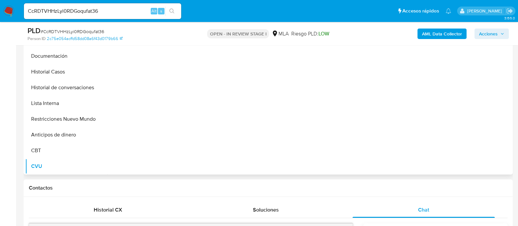
scroll to position [123, 0]
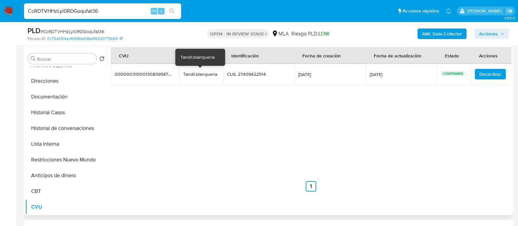
drag, startPoint x: 181, startPoint y: 75, endPoint x: 218, endPoint y: 74, distance: 37.0
click at [218, 74] on td "Tandil.blanqueria Tandil.blanqueria" at bounding box center [201, 74] width 44 height 21
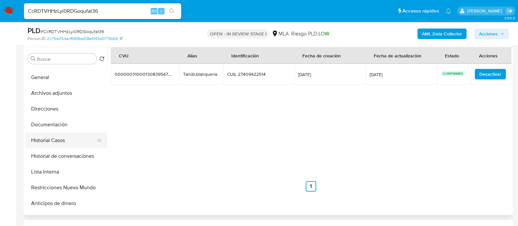
scroll to position [0, 0]
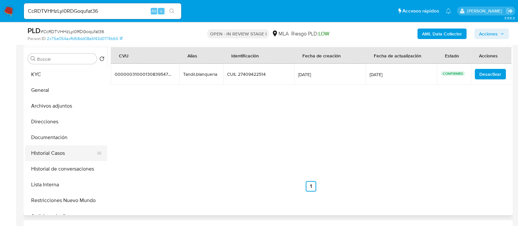
click at [64, 153] on button "Historial Casos" at bounding box center [63, 153] width 77 height 16
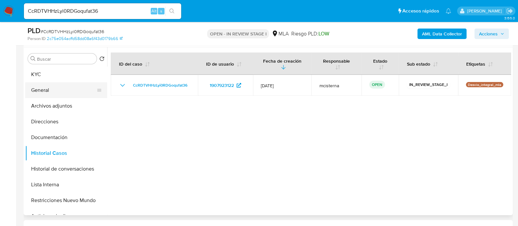
click at [74, 91] on button "General" at bounding box center [63, 90] width 77 height 16
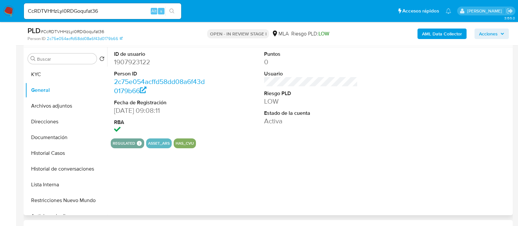
click at [139, 66] on dd "1907923122" at bounding box center [161, 61] width 94 height 9
copy dd "1907923122"
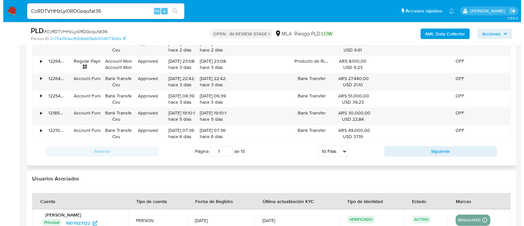
scroll to position [1147, 0]
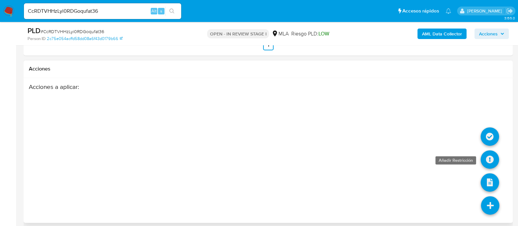
click at [491, 158] on icon at bounding box center [490, 159] width 18 height 18
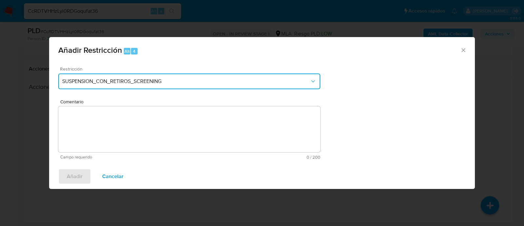
click at [170, 78] on button "SUSPENSION_CON_RETIROS_SCREENING" at bounding box center [189, 81] width 262 height 16
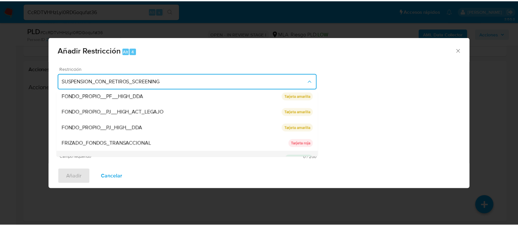
scroll to position [139, 0]
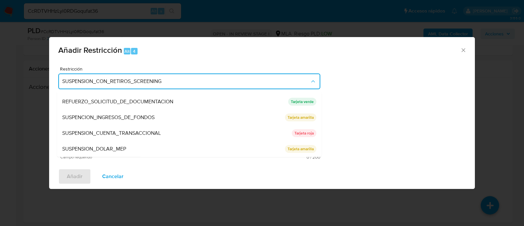
click at [137, 125] on div "SUSPENSION_CUENTA_TRANSACCIONAL" at bounding box center [177, 133] width 230 height 16
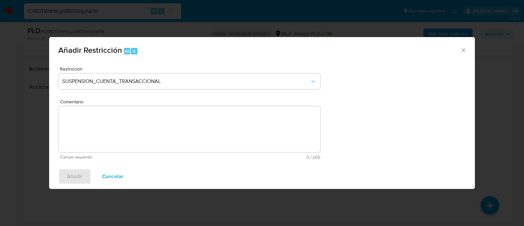
click at [137, 125] on textarea "Comentario" at bounding box center [189, 129] width 262 height 46
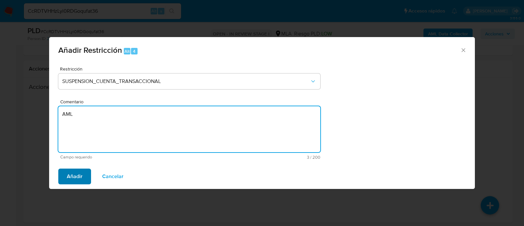
type textarea "AML"
click at [87, 180] on button "Añadir" at bounding box center [74, 176] width 33 height 16
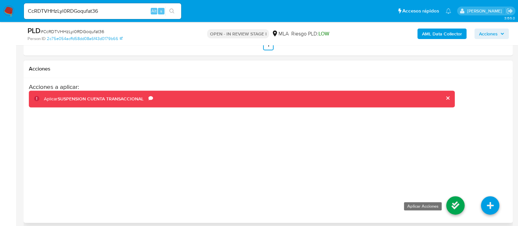
click at [458, 207] on icon at bounding box center [455, 205] width 18 height 18
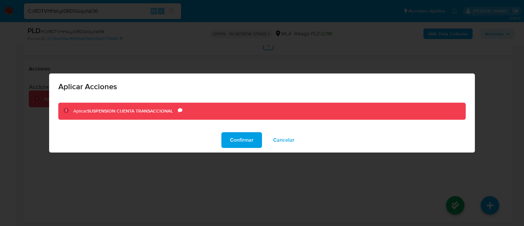
click at [221, 138] on div "Confirmar Cancelar" at bounding box center [262, 139] width 426 height 25
click at [236, 140] on span "Confirmar" at bounding box center [242, 140] width 24 height 14
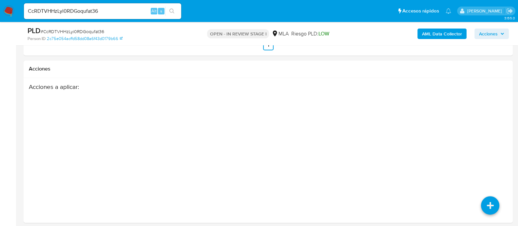
click at [125, 7] on input "CcRDTVHHzLyi0RDGoqufat36" at bounding box center [102, 11] width 157 height 9
paste input "mUJFtknyeVMDhjyrXivq1kKT"
type input "mUJFtknyeVMDhjyrXivq1kKT"
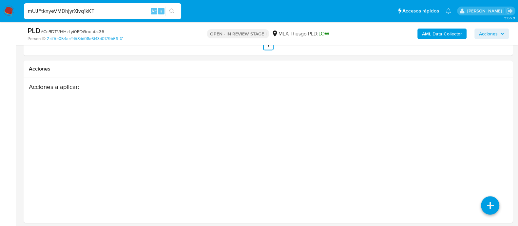
click at [171, 10] on icon "search-icon" at bounding box center [171, 11] width 5 height 5
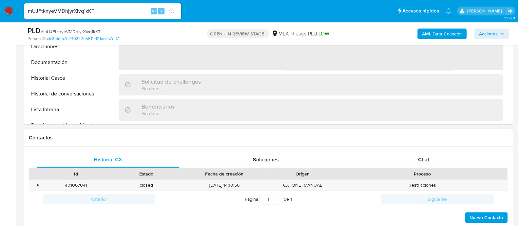
scroll to position [246, 0]
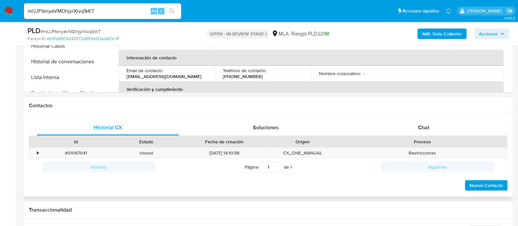
select select "10"
click at [38, 153] on div "•" at bounding box center [38, 153] width 2 height 6
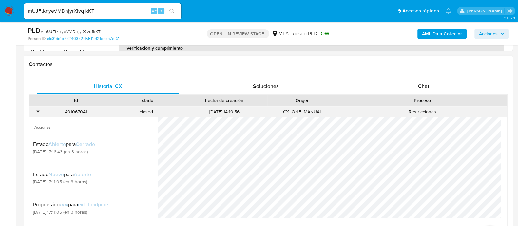
scroll to position [327, 0]
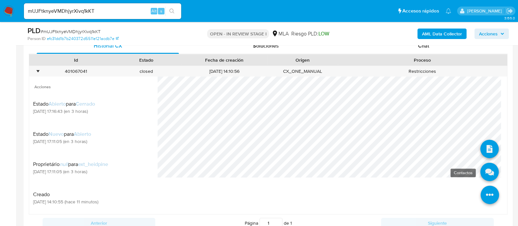
click at [480, 162] on li at bounding box center [489, 149] width 18 height 27
click at [480, 170] on icon at bounding box center [489, 172] width 18 height 18
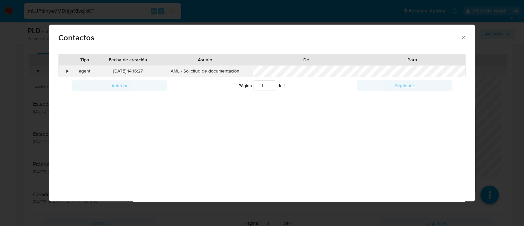
click at [67, 71] on div "•" at bounding box center [68, 71] width 2 height 7
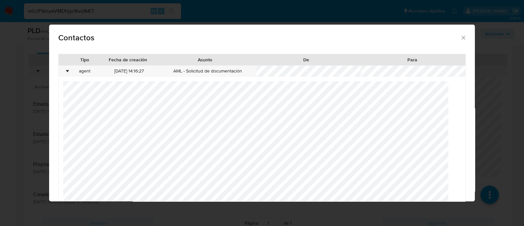
click at [453, 37] on span "Contactos" at bounding box center [259, 38] width 402 height 8
click at [460, 42] on div "Contactos" at bounding box center [262, 37] width 426 height 24
click at [454, 35] on span "Contactos" at bounding box center [259, 38] width 402 height 8
click at [460, 36] on icon "close" at bounding box center [463, 37] width 7 height 7
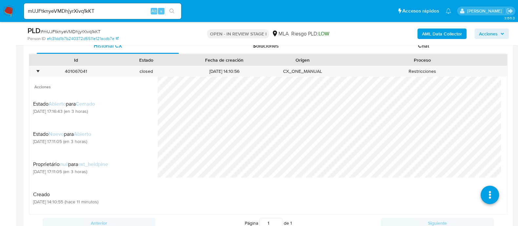
click at [123, 15] on div "mUJFtknyeVMDhjyrXivq1kKT Alt s" at bounding box center [102, 11] width 157 height 16
click at [133, 14] on input "mUJFtknyeVMDhjyrXivq1kKT" at bounding box center [102, 11] width 157 height 9
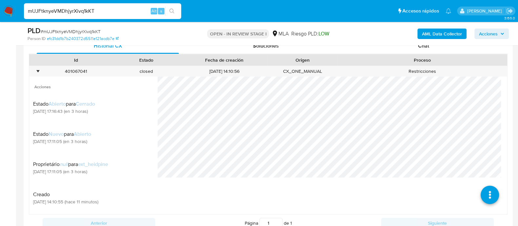
click at [133, 14] on input "mUJFtknyeVMDhjyrXivq1kKT" at bounding box center [102, 11] width 157 height 9
paste input "q3iNHgQH9vtZdWCwhhE3Woyv"
type input "q3iNHgQH9vtZdWCwhhE3Woyv"
click at [173, 12] on icon "search-icon" at bounding box center [171, 11] width 5 height 5
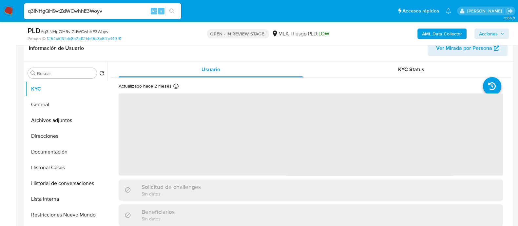
scroll to position [164, 0]
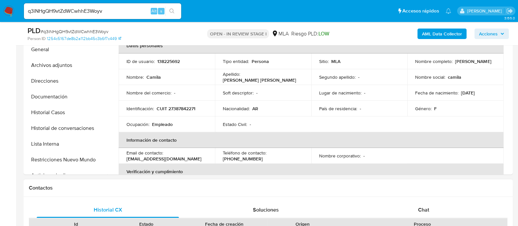
select select "10"
click at [416, 213] on div "Chat" at bounding box center [424, 210] width 142 height 16
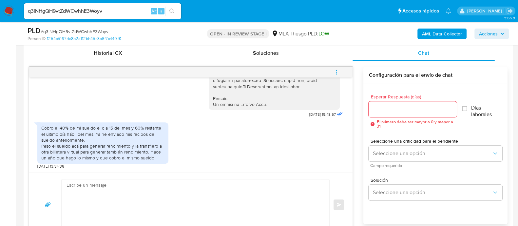
scroll to position [327, 0]
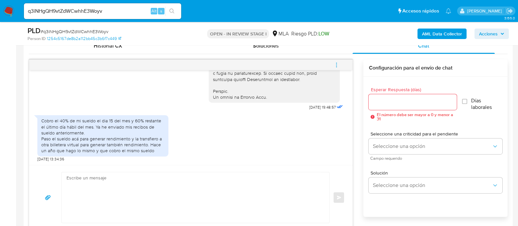
click at [333, 61] on button "menu-action" at bounding box center [337, 65] width 22 height 16
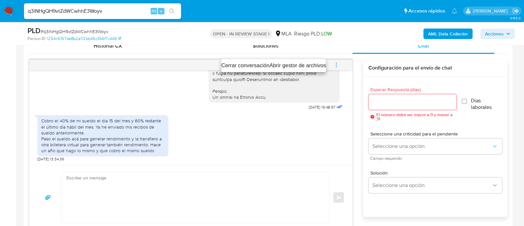
click at [248, 65] on li "Cerrar conversación" at bounding box center [246, 66] width 48 height 8
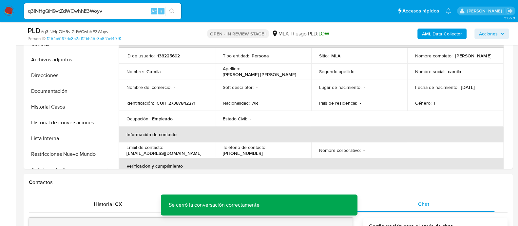
scroll to position [164, 0]
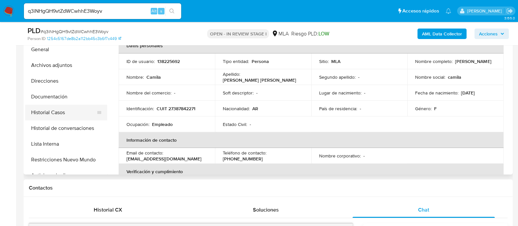
click at [86, 106] on button "Historial Casos" at bounding box center [63, 113] width 77 height 16
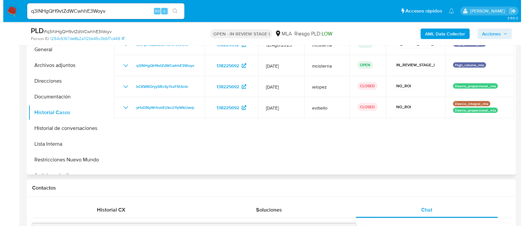
scroll to position [123, 0]
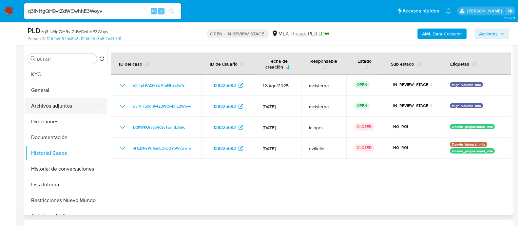
click at [81, 109] on button "Archivos adjuntos" at bounding box center [63, 106] width 77 height 16
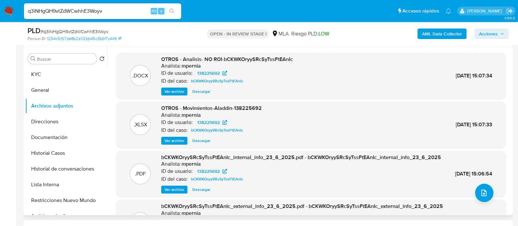
click at [177, 92] on span "Ver archivo" at bounding box center [174, 91] width 20 height 7
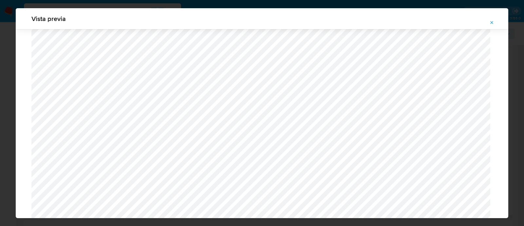
scroll to position [150, 0]
click at [491, 26] on span "Attachment preview" at bounding box center [492, 22] width 5 height 9
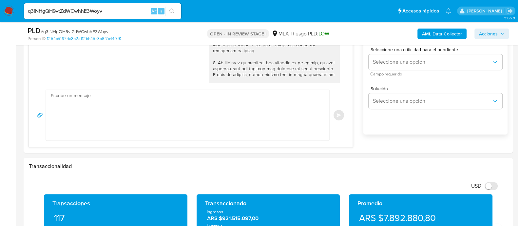
scroll to position [655, 0]
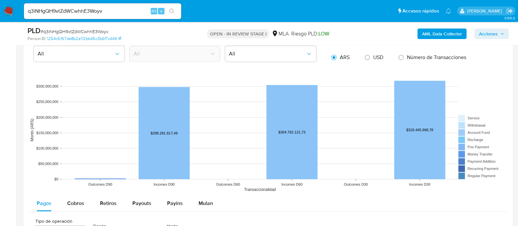
click at [201, 199] on span "Mulan" at bounding box center [206, 203] width 14 height 8
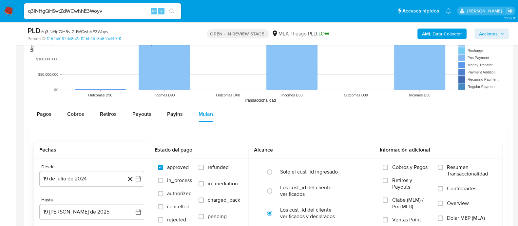
scroll to position [778, 0]
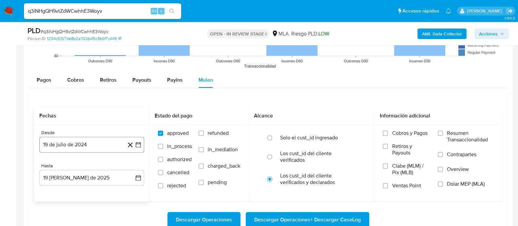
click at [73, 137] on button "19 de julio de 2024" at bounding box center [91, 145] width 105 height 16
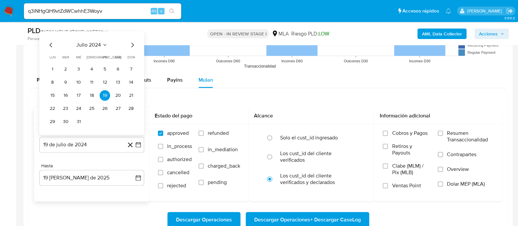
click at [104, 43] on icon "Seleccionar mes y año" at bounding box center [104, 44] width 5 height 5
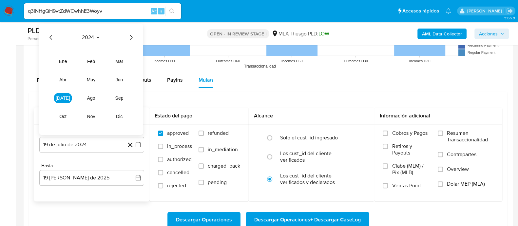
click at [131, 35] on icon "Año siguiente" at bounding box center [131, 37] width 8 height 8
click at [118, 79] on span "jun" at bounding box center [120, 79] width 8 height 5
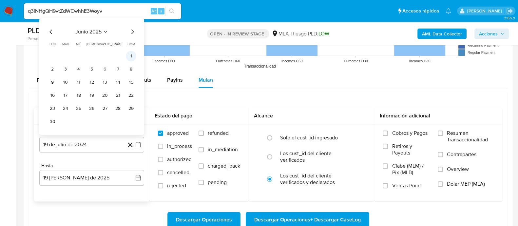
click at [128, 56] on button "1" at bounding box center [131, 56] width 10 height 10
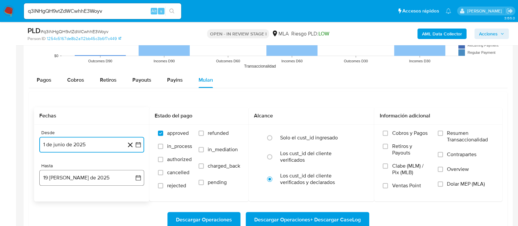
click at [93, 174] on button "19 de agosto de 2025" at bounding box center [91, 178] width 105 height 16
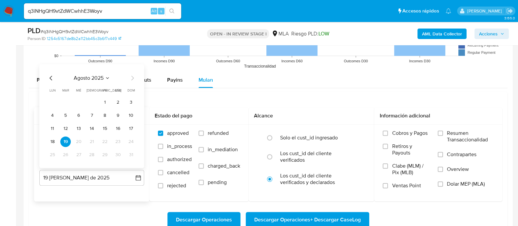
click at [53, 80] on icon "Mes anterior" at bounding box center [51, 78] width 8 height 8
click at [87, 156] on td "31" at bounding box center [92, 154] width 10 height 10
click at [89, 151] on button "31" at bounding box center [92, 154] width 10 height 10
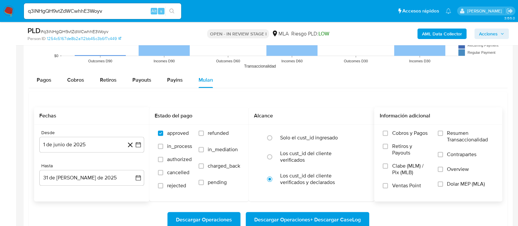
click at [478, 184] on span "Dolar MEP (MLA)" at bounding box center [466, 184] width 38 height 7
click at [443, 184] on input "Dolar MEP (MLA)" at bounding box center [440, 183] width 5 height 5
click at [336, 218] on span "Descargar Operaciones + Descargar CaseLog" at bounding box center [307, 219] width 106 height 14
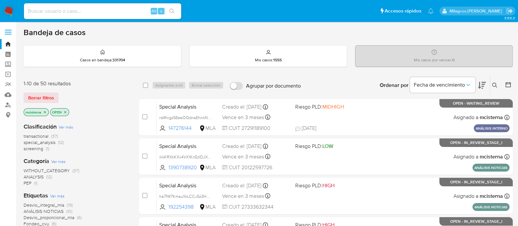
click at [95, 14] on input at bounding box center [102, 11] width 157 height 9
paste input "qpPG4Oy9emZlFD2WrSxOjAM0"
type input "qpPG4Oy9emZlFD2WrSxOjAM0"
click at [173, 9] on icon "search-icon" at bounding box center [171, 11] width 5 height 5
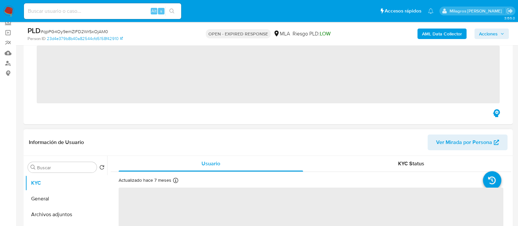
scroll to position [82, 0]
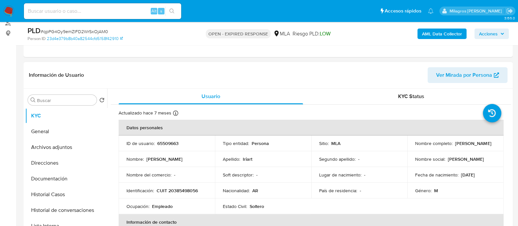
select select "10"
click at [167, 143] on p "65509663" at bounding box center [167, 143] width 21 height 6
copy p "65509663"
click at [7, 9] on img at bounding box center [8, 11] width 11 height 11
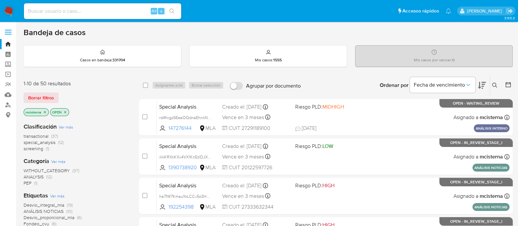
click at [493, 87] on icon at bounding box center [494, 85] width 5 height 5
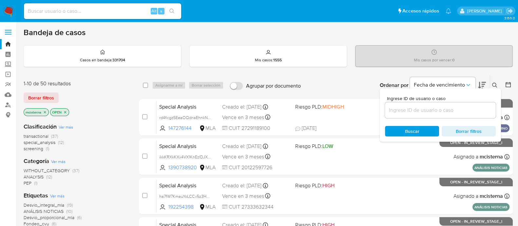
click at [450, 112] on input at bounding box center [440, 110] width 111 height 9
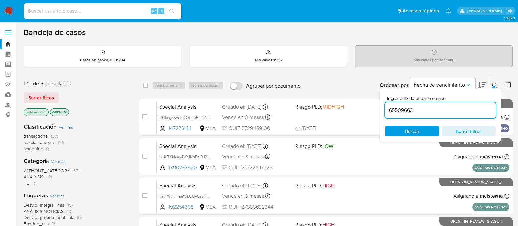
type input "65509663"
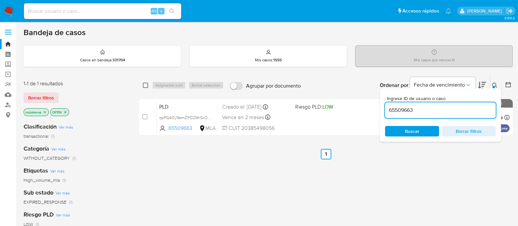
click at [145, 87] on input "checkbox" at bounding box center [145, 85] width 5 height 5
checkbox input "true"
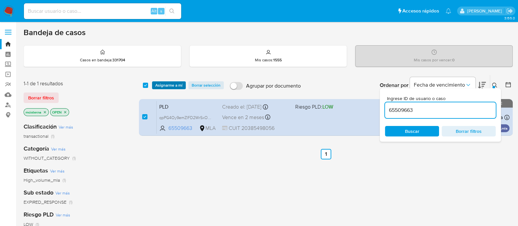
click at [157, 87] on span "Asignarme a mí" at bounding box center [168, 85] width 27 height 7
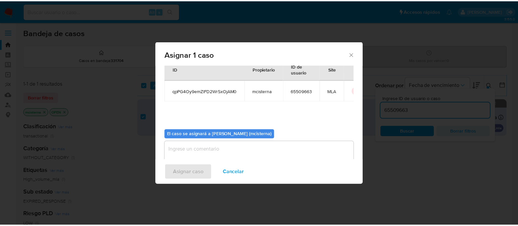
scroll to position [34, 0]
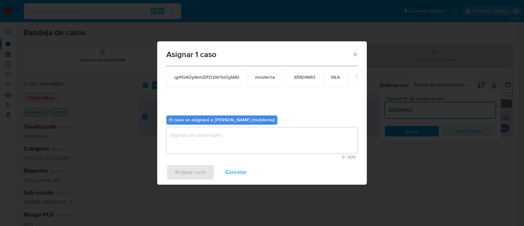
click at [227, 145] on textarea "assign-modal" at bounding box center [261, 140] width 191 height 26
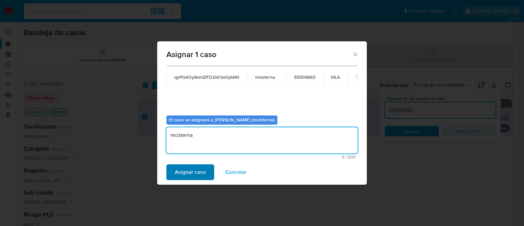
type textarea "mcisterna"
click at [203, 167] on span "Asignar caso" at bounding box center [190, 172] width 31 height 14
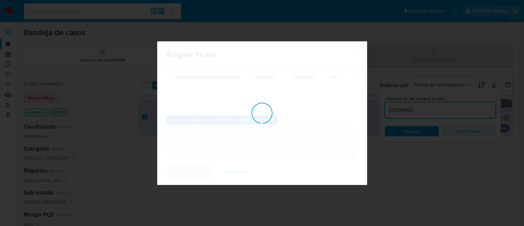
checkbox input "false"
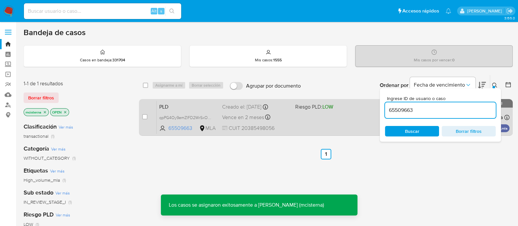
click at [331, 122] on div "PLD qpPG4Oy9emZlFD2WrSxOjAM0 65509663 MLA Riesgo PLD: LOW Creado el: [DATE] Cre…" at bounding box center [333, 117] width 353 height 33
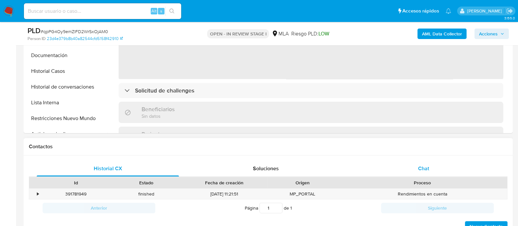
click at [429, 167] on span "Chat" at bounding box center [423, 168] width 11 height 8
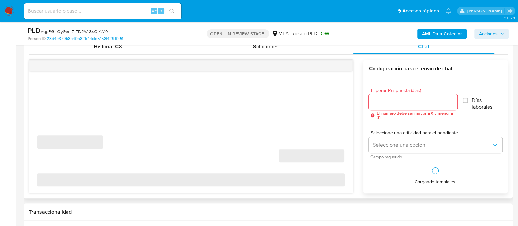
select select "10"
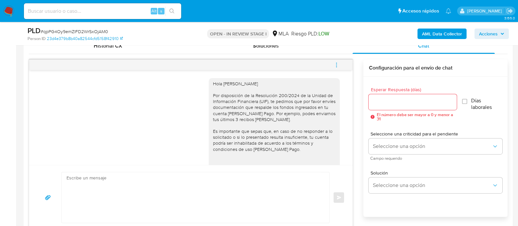
scroll to position [44, 0]
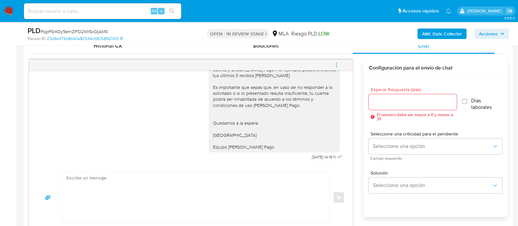
click at [336, 64] on icon "menu-action" at bounding box center [336, 64] width 1 height 1
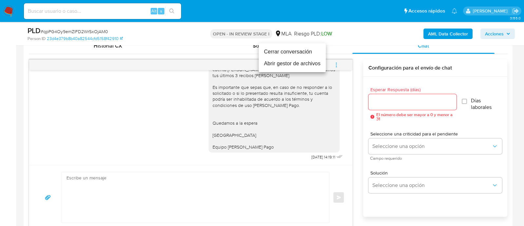
click at [269, 54] on li "Cerrar conversación" at bounding box center [292, 52] width 67 height 12
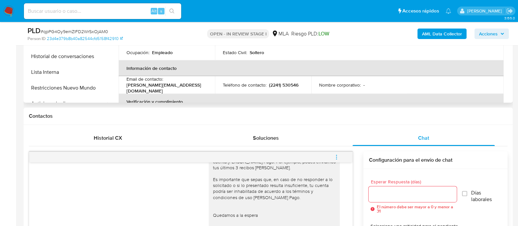
scroll to position [164, 0]
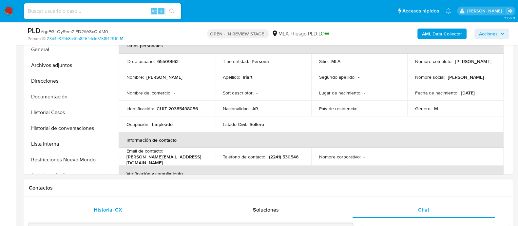
click at [106, 206] on span "Historial CX" at bounding box center [108, 210] width 29 height 8
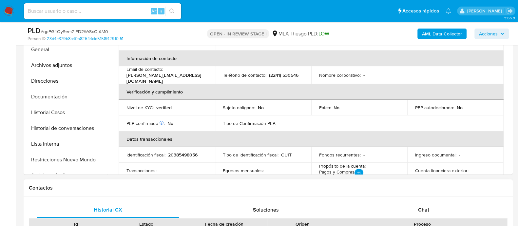
scroll to position [246, 0]
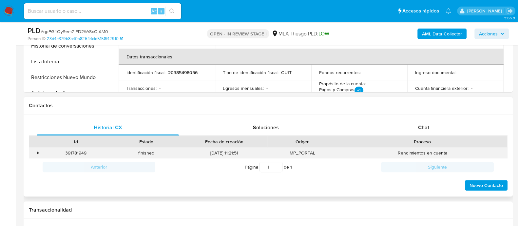
click at [36, 149] on div "•" at bounding box center [34, 152] width 11 height 11
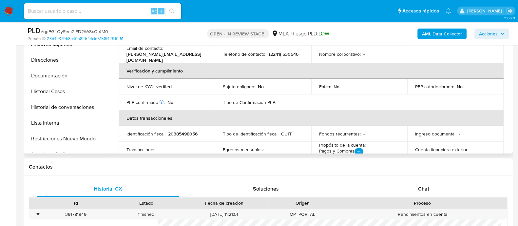
scroll to position [123, 0]
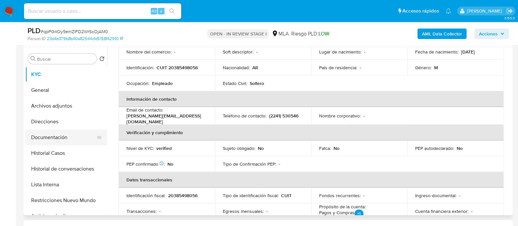
click at [61, 132] on button "Documentación" at bounding box center [63, 137] width 77 height 16
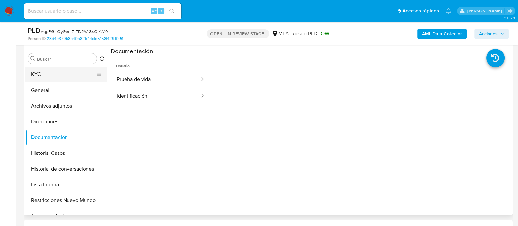
click at [38, 74] on button "KYC" at bounding box center [63, 75] width 77 height 16
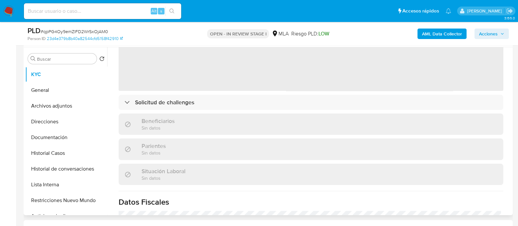
scroll to position [82, 0]
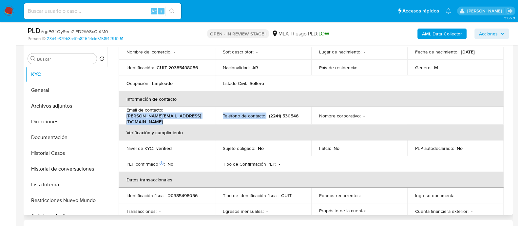
drag, startPoint x: 125, startPoint y: 119, endPoint x: 228, endPoint y: 118, distance: 102.2
click at [228, 118] on tr "Email de contacto : [EMAIL_ADDRESS][DOMAIN_NAME] Teléfono de contacto : (2241) …" at bounding box center [311, 116] width 385 height 18
copy tr "[PERSON_NAME][EMAIL_ADDRESS][DOMAIN_NAME] Teléfono de contacto :"
click at [69, 153] on button "Historial Casos" at bounding box center [63, 153] width 77 height 16
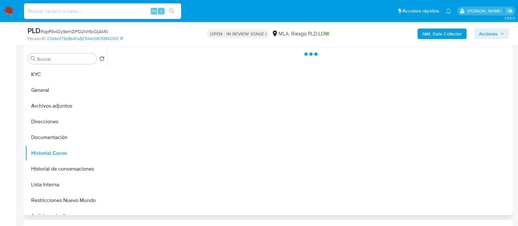
scroll to position [0, 0]
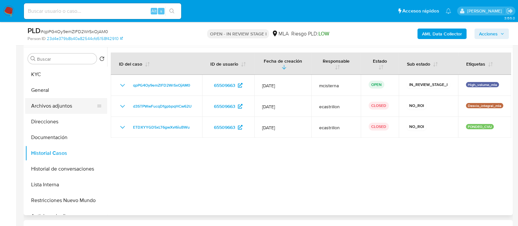
click at [83, 98] on button "Archivos adjuntos" at bounding box center [63, 106] width 77 height 16
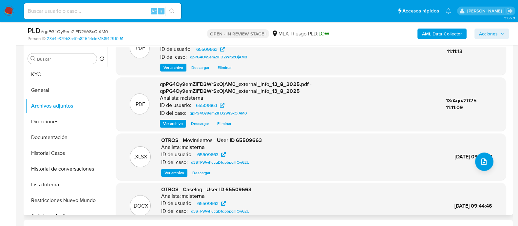
scroll to position [69, 0]
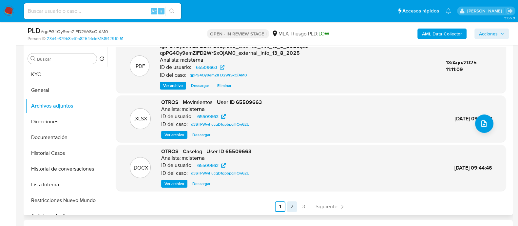
click at [294, 207] on link "2" at bounding box center [292, 206] width 10 height 10
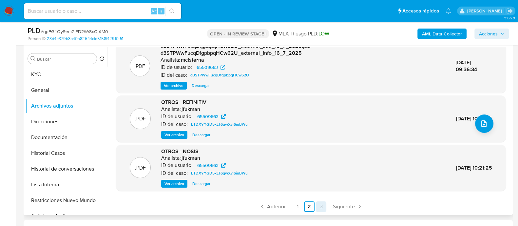
click at [320, 205] on link "3" at bounding box center [321, 206] width 10 height 10
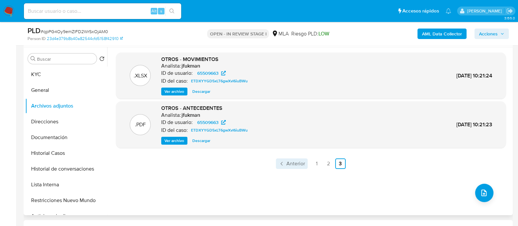
click at [293, 165] on span "Anterior" at bounding box center [295, 163] width 19 height 5
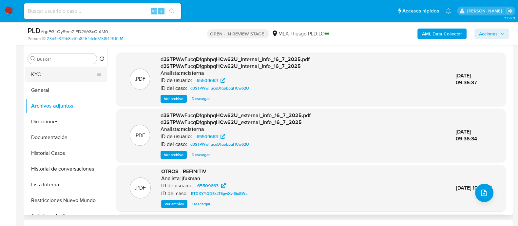
click at [75, 67] on button "KYC" at bounding box center [63, 75] width 77 height 16
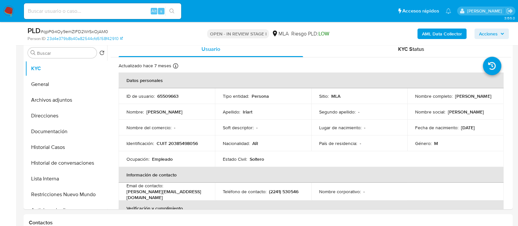
scroll to position [165, 0]
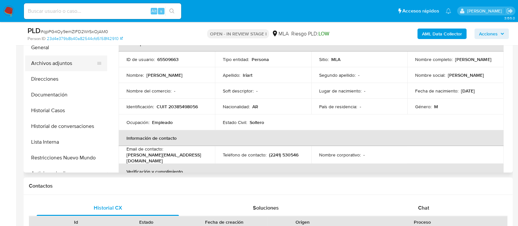
click at [78, 65] on button "Archivos adjuntos" at bounding box center [63, 63] width 77 height 16
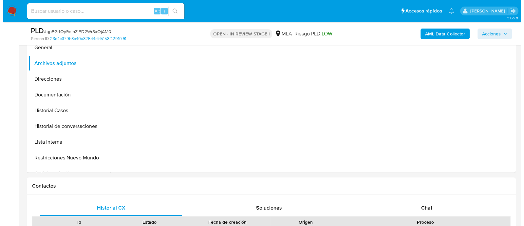
scroll to position [125, 0]
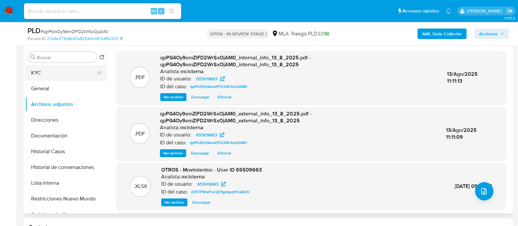
click at [64, 67] on button "KYC" at bounding box center [63, 73] width 77 height 16
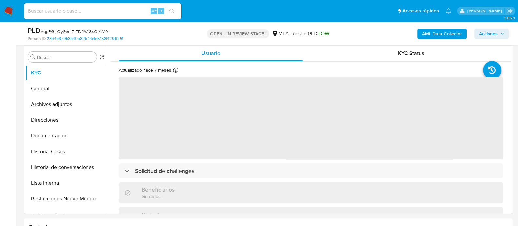
click at [427, 32] on b "AML Data Collector" at bounding box center [442, 34] width 40 height 10
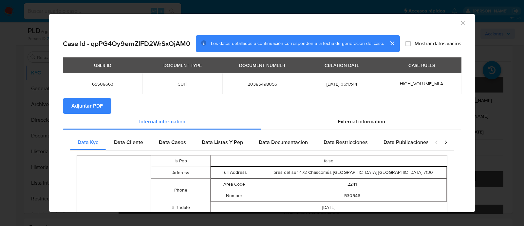
click at [267, 86] on span "20385498056" at bounding box center [262, 84] width 64 height 6
click at [274, 83] on span "20385498056" at bounding box center [262, 84] width 64 height 6
click at [261, 75] on td "20385498056" at bounding box center [262, 83] width 80 height 21
click at [259, 81] on span "20385498056" at bounding box center [262, 84] width 64 height 6
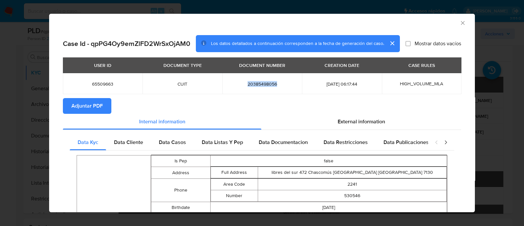
click at [259, 81] on span "20385498056" at bounding box center [262, 84] width 64 height 6
copy span "20385498056"
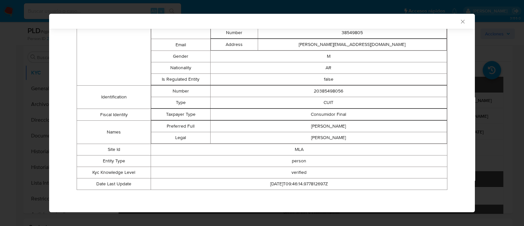
scroll to position [0, 0]
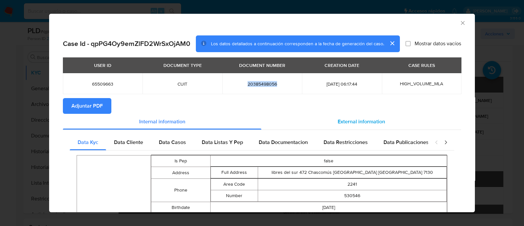
click at [355, 122] on span "External information" at bounding box center [362, 122] width 48 height 8
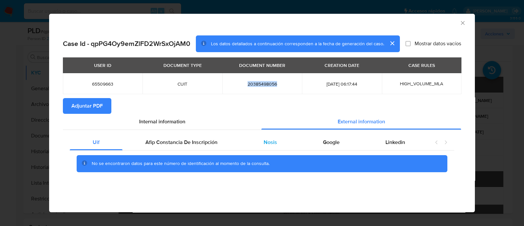
click at [273, 144] on span "Nosis" at bounding box center [270, 142] width 13 height 8
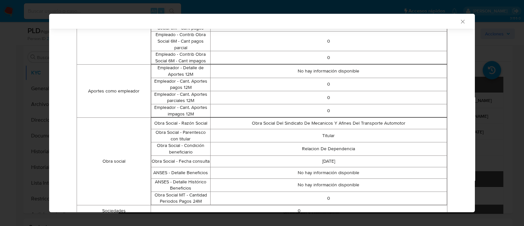
scroll to position [799, 0]
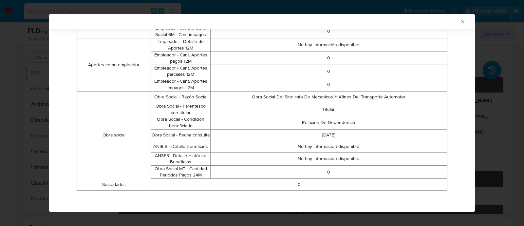
click at [43, 115] on div "AML Data Collector Case Id - qpPG4Oy9emZlFD2WrSxOjAM0 Los datos detallados a co…" at bounding box center [262, 113] width 524 height 226
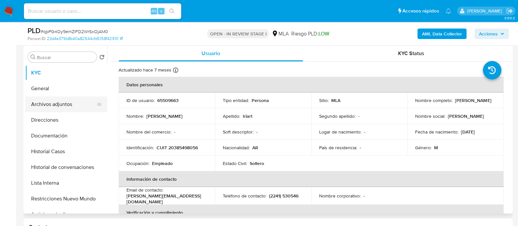
click at [60, 107] on button "Archivos adjuntos" at bounding box center [63, 104] width 77 height 16
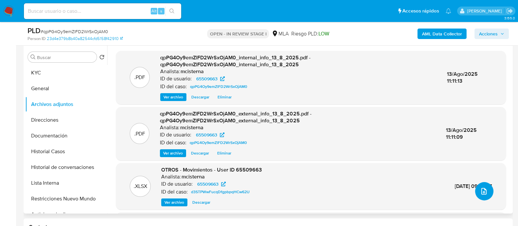
click at [480, 191] on icon "upload-file" at bounding box center [484, 191] width 8 height 8
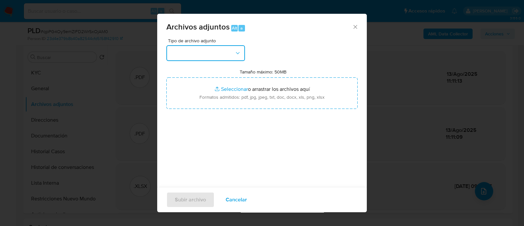
click at [204, 49] on button "button" at bounding box center [205, 53] width 79 height 16
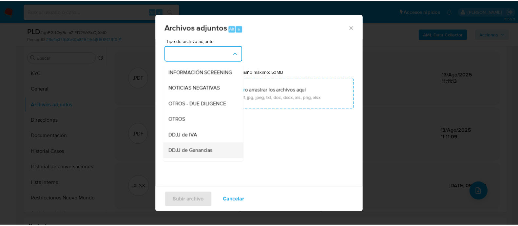
scroll to position [123, 0]
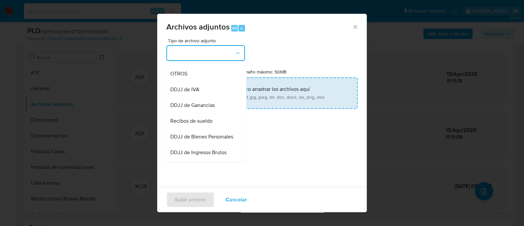
click at [202, 80] on div "OTROS" at bounding box center [203, 74] width 67 height 16
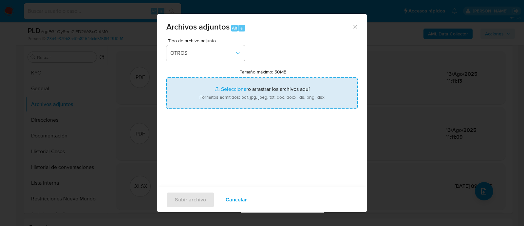
type input "C:\fakepath\Caselog qpPG4Oy9emZlFD2WrSxOjAM0_2025_08_13_09_07_25.docx"
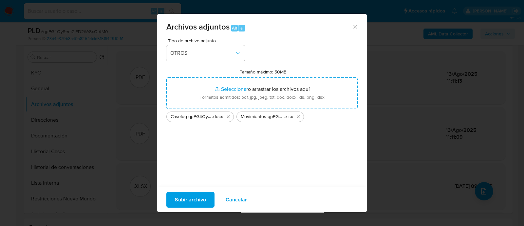
click at [196, 199] on span "Subir archivo" at bounding box center [190, 199] width 31 height 14
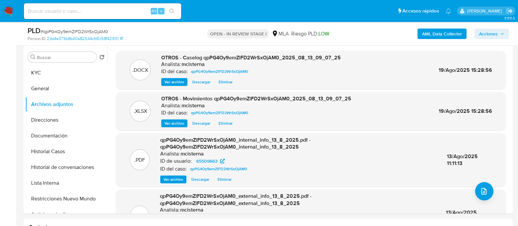
drag, startPoint x: 500, startPoint y: 32, endPoint x: 477, endPoint y: 38, distance: 23.5
click at [500, 32] on span "Acciones" at bounding box center [491, 33] width 25 height 9
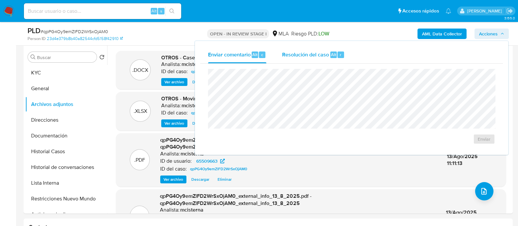
drag, startPoint x: 340, startPoint y: 53, endPoint x: 339, endPoint y: 61, distance: 7.9
click at [340, 53] on div "r" at bounding box center [341, 54] width 7 height 7
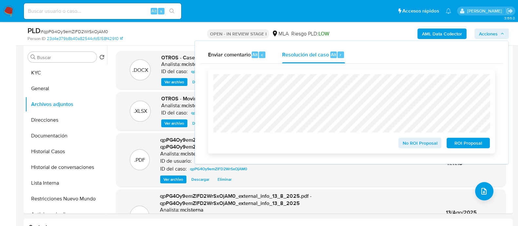
click at [416, 144] on span "No ROI Proposal" at bounding box center [420, 142] width 34 height 9
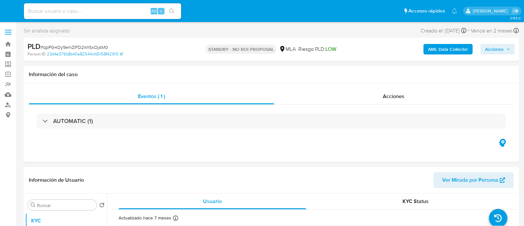
select select "10"
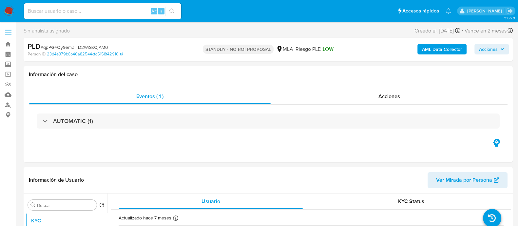
click at [139, 8] on input at bounding box center [102, 11] width 157 height 9
paste input "vpepDFkIL67A6flF62bzze5j"
type input "vpepDFkIL67A6flF62bzze5j"
click at [173, 9] on icon "search-icon" at bounding box center [171, 11] width 5 height 5
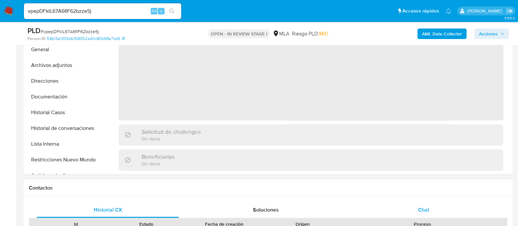
click at [437, 210] on div "Chat" at bounding box center [424, 210] width 142 height 16
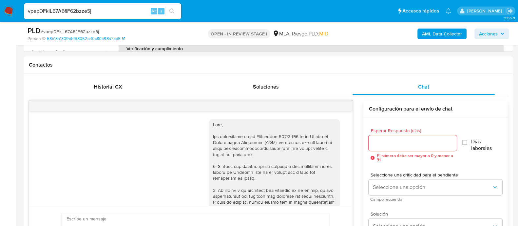
scroll to position [566, 0]
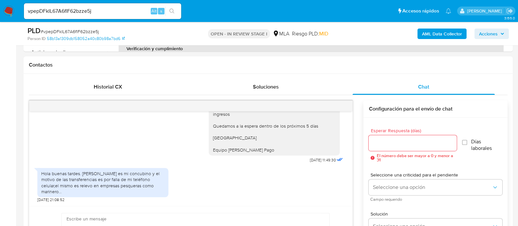
select select "10"
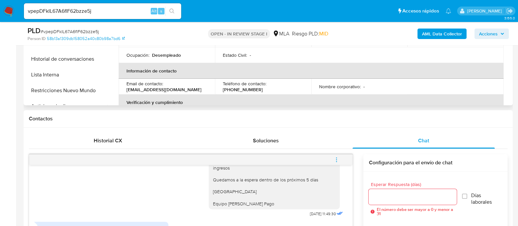
scroll to position [164, 0]
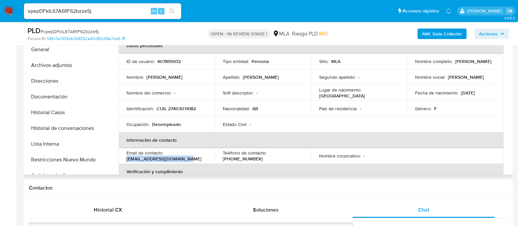
drag, startPoint x: 128, startPoint y: 159, endPoint x: 193, endPoint y: 159, distance: 64.9
click at [193, 159] on div "Email de contacto : mabicaastillo97@gmail.com" at bounding box center [166, 156] width 81 height 12
copy p "mabicaastillo97@gmail.com"
drag, startPoint x: 414, startPoint y: 64, endPoint x: 480, endPoint y: 66, distance: 66.2
click at [486, 64] on div "Nombre completo : Gladis Mabel Castillo" at bounding box center [455, 61] width 81 height 6
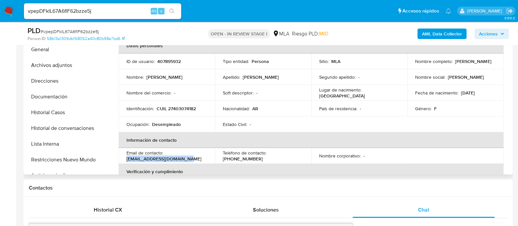
copy p "Gladis Mabel Castillo"
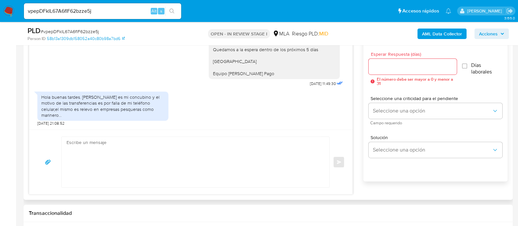
scroll to position [369, 0]
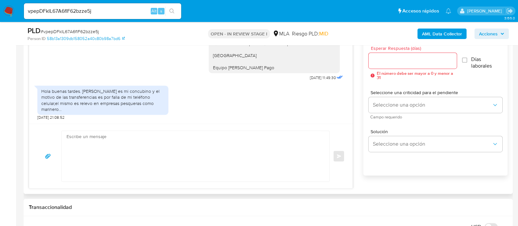
click at [209, 167] on textarea at bounding box center [194, 156] width 255 height 50
paste textarea "Gladis Mabel Castillo"
click at [195, 162] on textarea "Hola Gladis Mabel Castillo Muchas gracias por tu respuesta" at bounding box center [194, 156] width 255 height 50
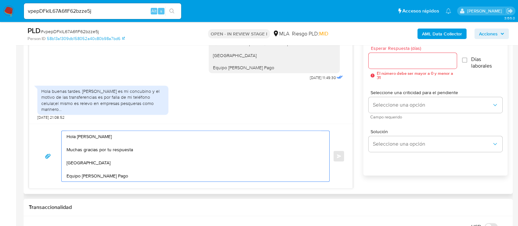
type textarea "Hola Gladis Mabel Castillo Muchas gracias por tu respuesta Saludos Equipo de Me…"
click at [372, 61] on input "Esperar Respuesta (días)" at bounding box center [413, 60] width 88 height 9
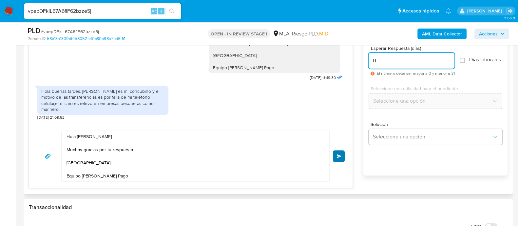
type input "0"
click at [336, 150] on button "Enviar" at bounding box center [339, 156] width 12 height 12
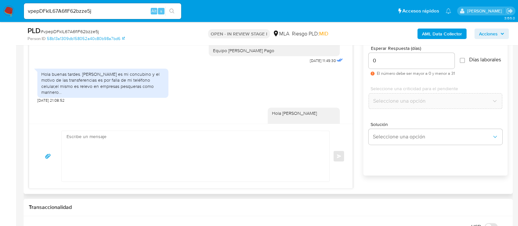
scroll to position [627, 0]
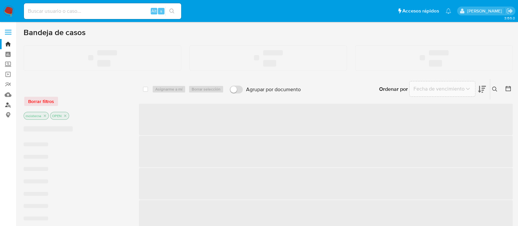
click at [9, 106] on link "Buscador de personas" at bounding box center [39, 105] width 78 height 10
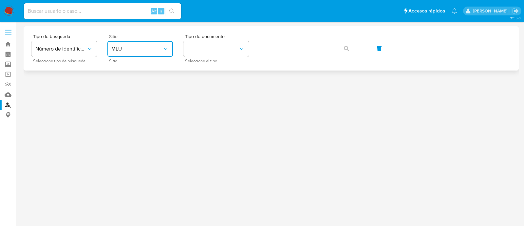
click at [149, 42] on button "MLU" at bounding box center [140, 49] width 66 height 16
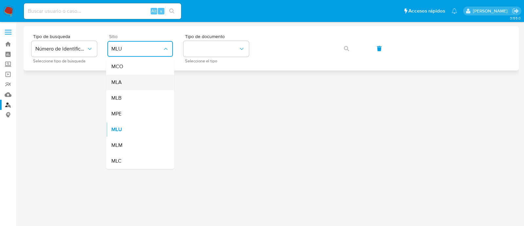
click at [147, 88] on div "MLA" at bounding box center [138, 82] width 54 height 16
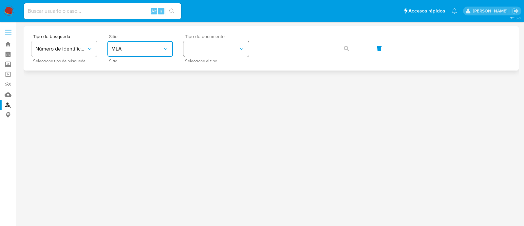
click at [214, 43] on button "identificationType" at bounding box center [216, 49] width 66 height 16
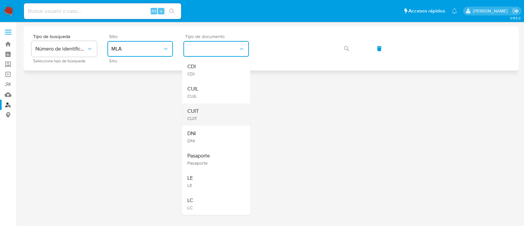
click at [212, 113] on div "CUIT CUIT" at bounding box center [214, 114] width 54 height 22
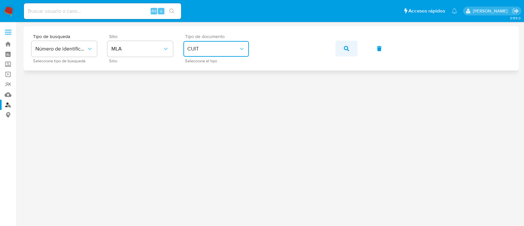
click at [353, 53] on button "button" at bounding box center [347, 49] width 22 height 16
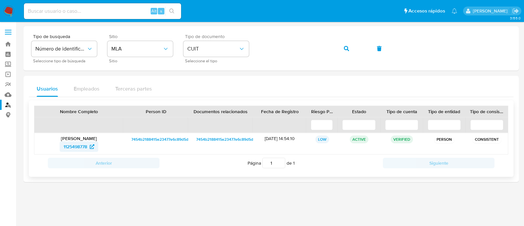
click at [86, 144] on span "1125498778" at bounding box center [76, 146] width 24 height 10
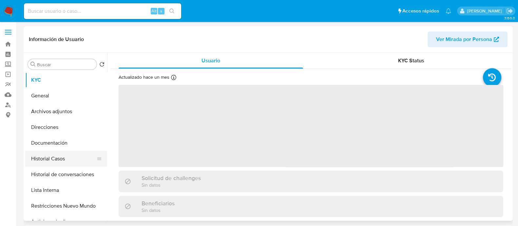
click at [64, 164] on button "Historial Casos" at bounding box center [63, 159] width 77 height 16
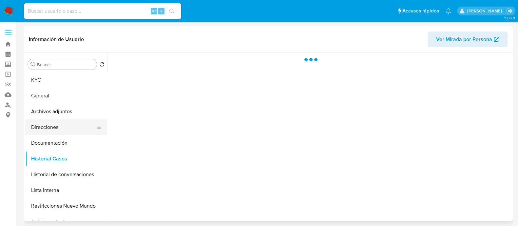
select select "10"
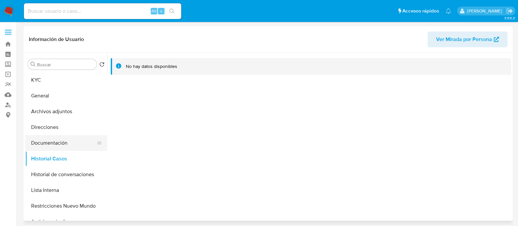
click at [55, 140] on button "Documentación" at bounding box center [63, 143] width 77 height 16
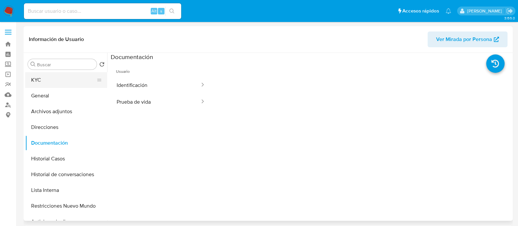
click at [70, 81] on button "KYC" at bounding box center [63, 80] width 77 height 16
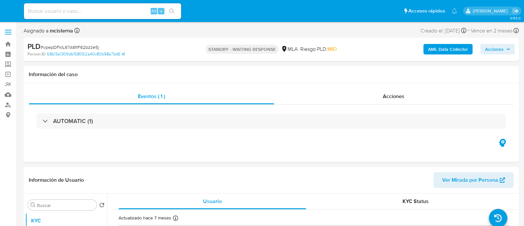
select select "10"
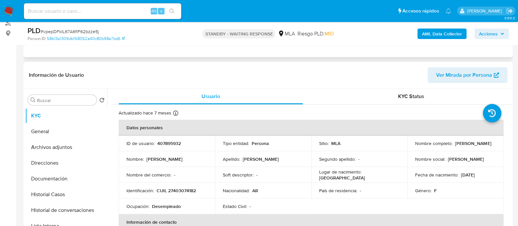
scroll to position [82, 0]
click at [172, 142] on p "407895932" at bounding box center [169, 143] width 24 height 6
copy p "407895932"
click at [59, 194] on button "Historial Casos" at bounding box center [63, 194] width 77 height 16
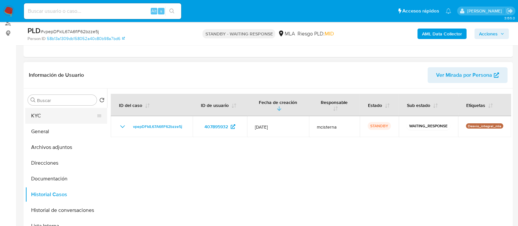
click at [74, 116] on button "KYC" at bounding box center [63, 116] width 77 height 16
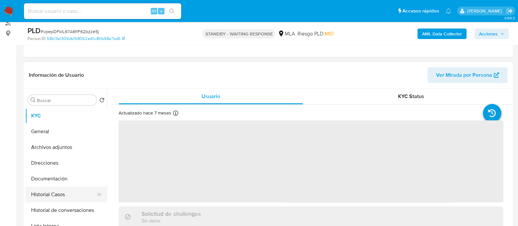
click at [74, 191] on button "Historial Casos" at bounding box center [63, 194] width 77 height 16
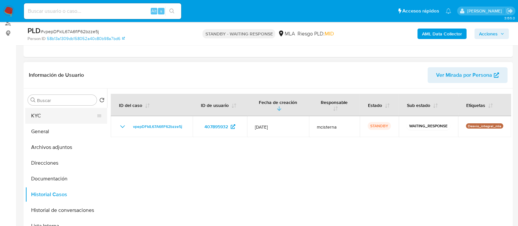
click at [61, 113] on button "KYC" at bounding box center [63, 116] width 77 height 16
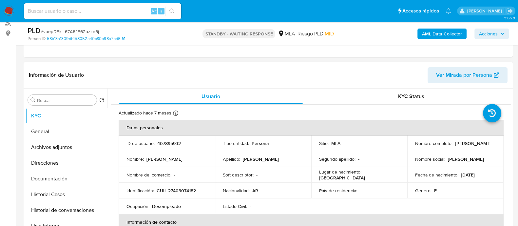
click at [175, 145] on p "407895932" at bounding box center [169, 143] width 24 height 6
copy p "407895932"
click at [11, 8] on img at bounding box center [8, 11] width 11 height 11
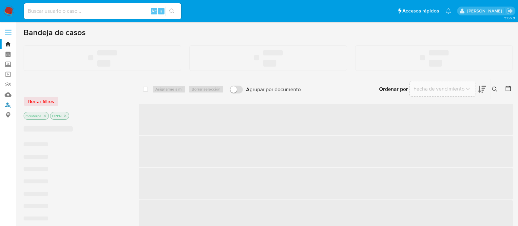
click at [8, 106] on link "Buscador de personas" at bounding box center [39, 105] width 78 height 10
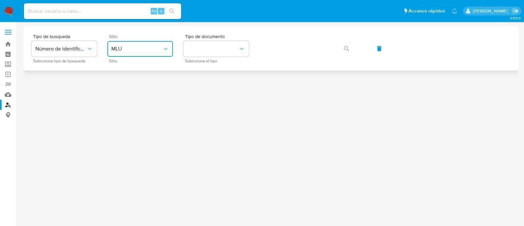
click at [154, 45] on button "MLU" at bounding box center [140, 49] width 66 height 16
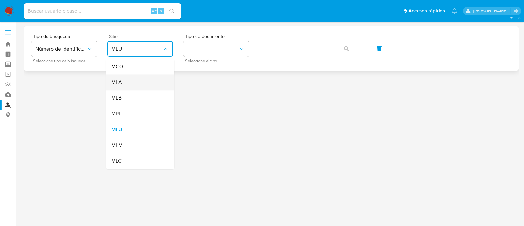
click at [162, 82] on div "MLA" at bounding box center [138, 82] width 54 height 16
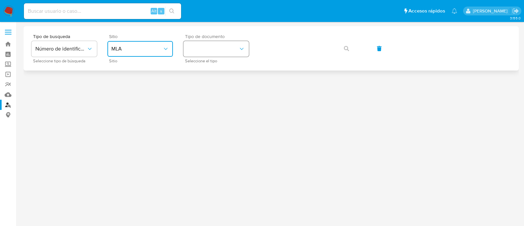
click at [211, 51] on button "identificationType" at bounding box center [216, 49] width 66 height 16
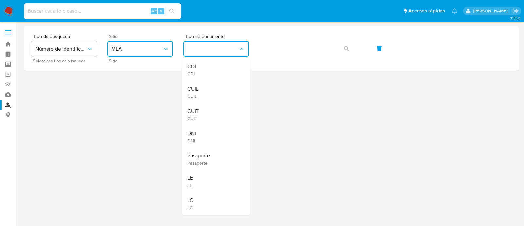
click at [210, 114] on div "CUIT CUIT" at bounding box center [214, 114] width 54 height 22
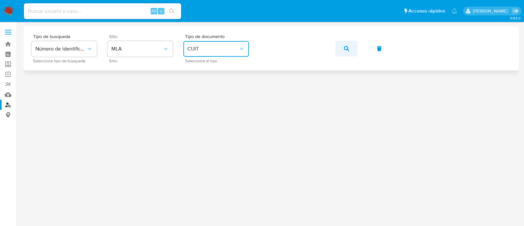
click at [342, 49] on button "button" at bounding box center [347, 49] width 22 height 16
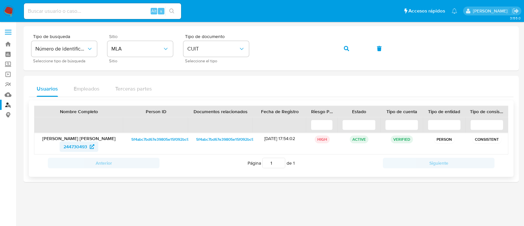
click at [88, 146] on span "244730493" at bounding box center [79, 146] width 31 height 10
click at [331, 50] on div "Tipo de busqueda Número de identificación Seleccione tipo de búsqueda Sitio MLA…" at bounding box center [271, 48] width 480 height 29
click at [343, 48] on button "button" at bounding box center [347, 49] width 22 height 16
click at [77, 148] on span "94853115" at bounding box center [75, 146] width 19 height 10
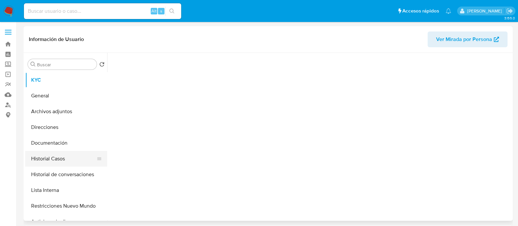
click at [69, 157] on button "Historial Casos" at bounding box center [63, 159] width 77 height 16
select select "10"
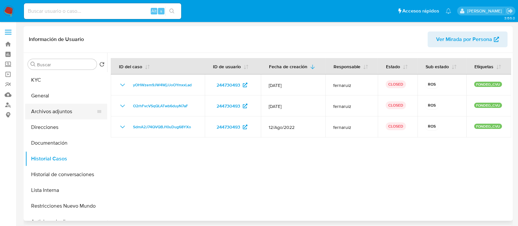
click at [72, 104] on button "Archivos adjuntos" at bounding box center [63, 112] width 77 height 16
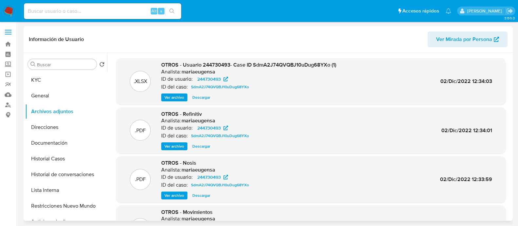
click at [173, 98] on span "Ver archivo" at bounding box center [174, 97] width 20 height 7
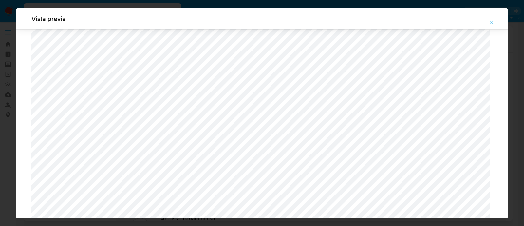
scroll to position [192, 0]
click at [495, 23] on button "Attachment preview" at bounding box center [492, 22] width 14 height 10
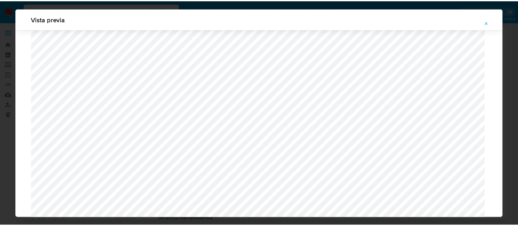
scroll to position [21, 0]
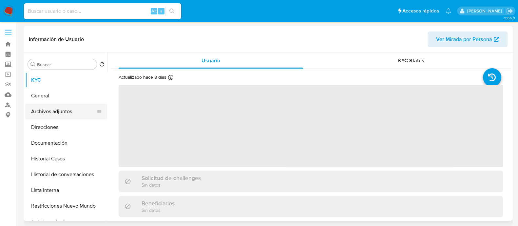
click at [53, 118] on button "Archivos adjuntos" at bounding box center [63, 112] width 77 height 16
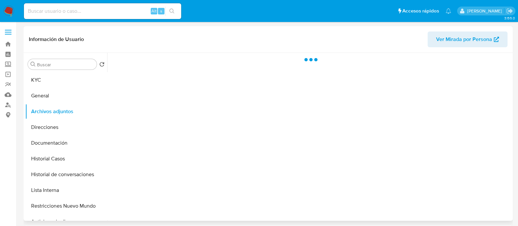
select select "10"
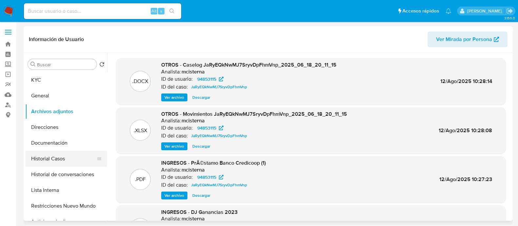
click at [67, 160] on button "Historial Casos" at bounding box center [63, 159] width 77 height 16
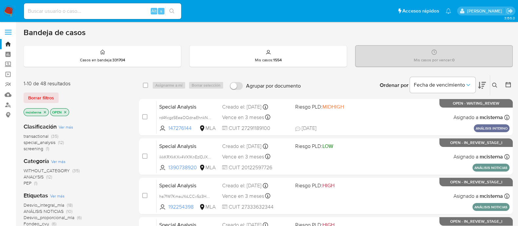
click at [496, 86] on icon at bounding box center [494, 85] width 5 height 5
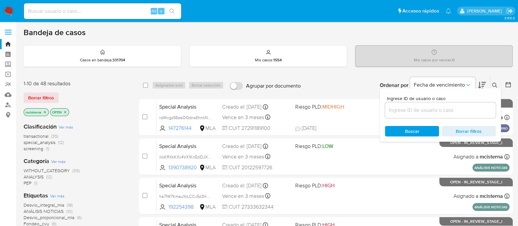
click at [417, 107] on input at bounding box center [440, 110] width 111 height 9
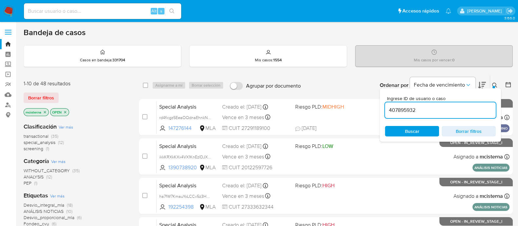
type input "407895932"
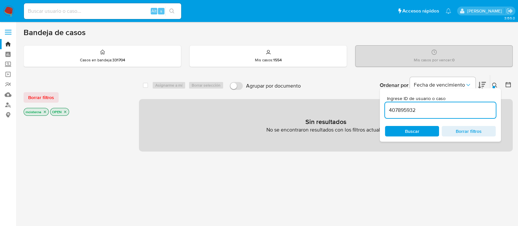
click at [419, 126] on span "Buscar" at bounding box center [412, 131] width 14 height 10
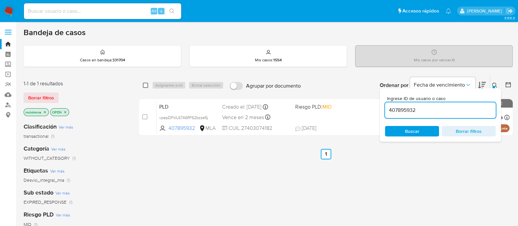
click at [147, 83] on input "checkbox" at bounding box center [145, 85] width 5 height 5
checkbox input "true"
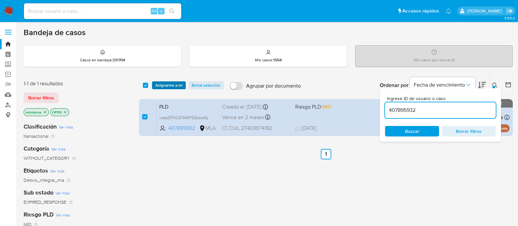
click at [167, 84] on span "Asignarme a mí" at bounding box center [168, 85] width 27 height 7
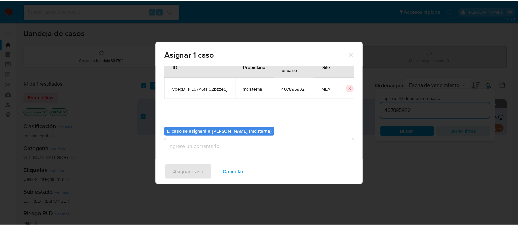
scroll to position [34, 0]
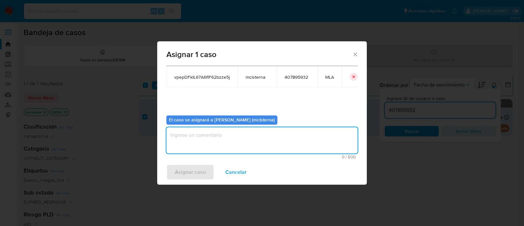
click at [267, 142] on textarea "assign-modal" at bounding box center [261, 140] width 191 height 26
type textarea "mcisterna"
click at [193, 169] on span "Asignar caso" at bounding box center [190, 172] width 31 height 14
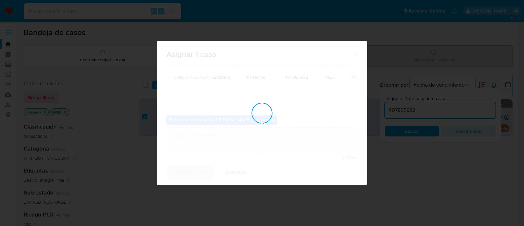
checkbox input "false"
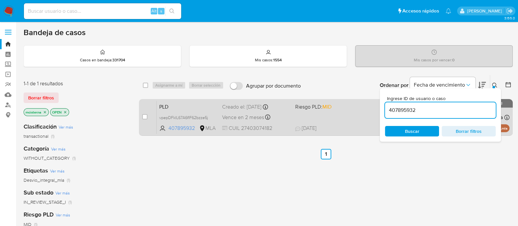
click at [352, 116] on div "PLD vpepDFkIL67A6flF62bzze5j 407895932 MLA Riesgo PLD: MID Creado el: 12/07/202…" at bounding box center [333, 117] width 353 height 33
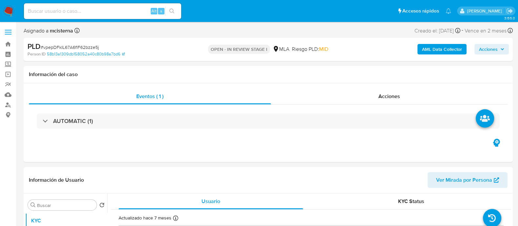
select select "10"
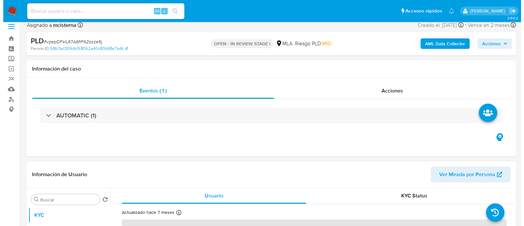
scroll to position [82, 0]
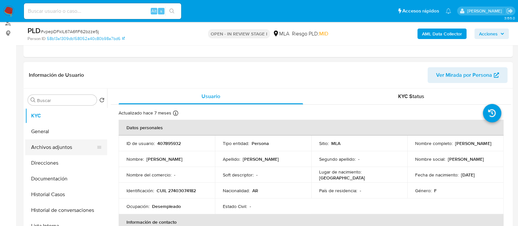
click at [70, 148] on button "Archivos adjuntos" at bounding box center [63, 147] width 77 height 16
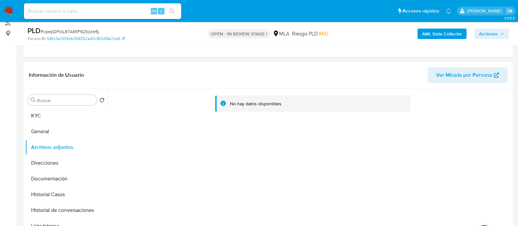
click at [439, 37] on b "AML Data Collector" at bounding box center [442, 34] width 40 height 10
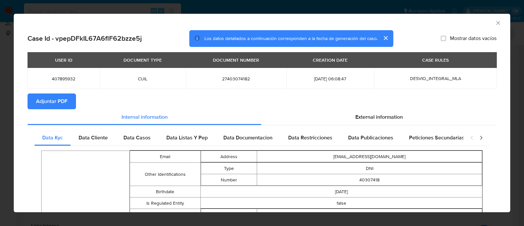
click at [70, 102] on button "Adjuntar PDF" at bounding box center [52, 101] width 48 height 16
click at [220, 75] on td "27403074182" at bounding box center [236, 78] width 101 height 21
copy span "27403074182"
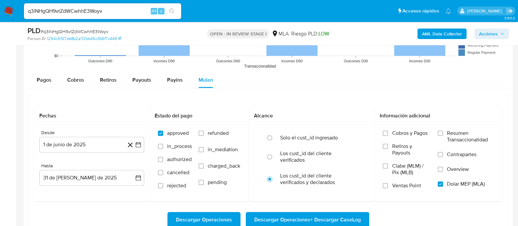
scroll to position [4, 0]
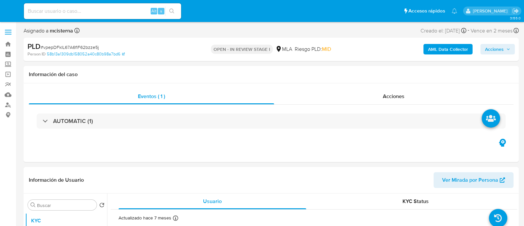
select select "10"
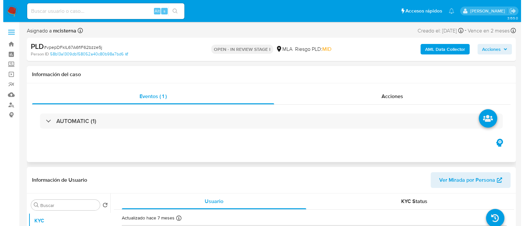
scroll to position [82, 0]
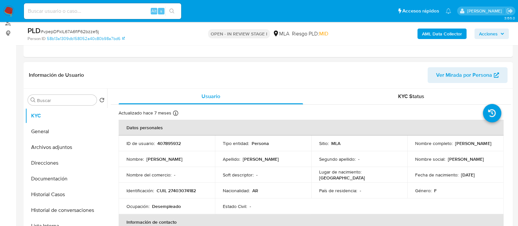
drag, startPoint x: 89, startPoint y: 202, endPoint x: 165, endPoint y: 195, distance: 76.0
click at [89, 202] on button "Historial de conversaciones" at bounding box center [66, 210] width 82 height 16
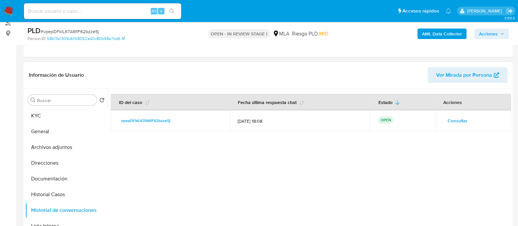
click at [453, 122] on span "Consultar" at bounding box center [458, 120] width 20 height 9
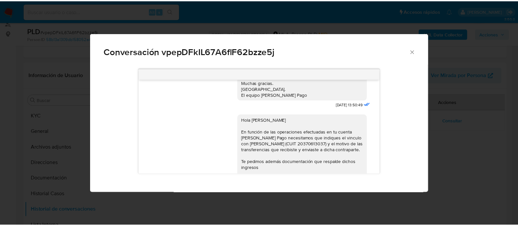
scroll to position [593, 0]
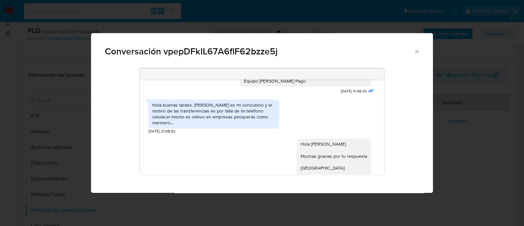
click at [241, 126] on div "Hola buenas tardes. Vega Fernando Ariel es mi concubino y el motivo de las tran…" at bounding box center [213, 114] width 123 height 24
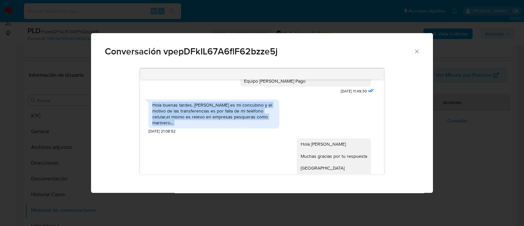
click at [241, 126] on div "Hola buenas tardes. Vega Fernando Ariel es mi concubino y el motivo de las tran…" at bounding box center [213, 114] width 123 height 24
copy div "Hola buenas tardes. Vega Fernando Ariel es mi concubino y el motivo de las tran…"
click at [85, 111] on div "Conversación vpepDFkIL67A6flF62bzze5j 17/07/2025 19:48:37 Hola, Esperamos que t…" at bounding box center [262, 113] width 524 height 226
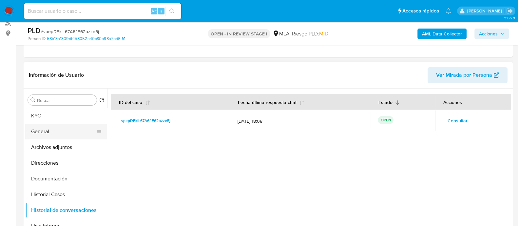
click at [50, 124] on button "General" at bounding box center [63, 132] width 77 height 16
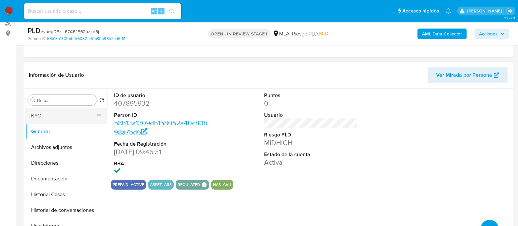
click at [53, 121] on button "KYC" at bounding box center [63, 116] width 77 height 16
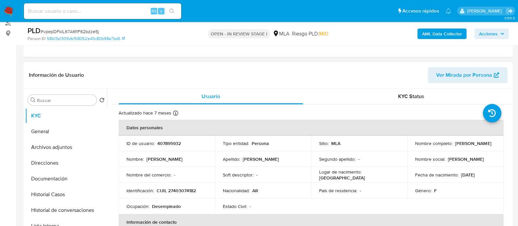
click at [180, 188] on p "CUIL 27403074182" at bounding box center [176, 190] width 39 height 6
copy p "27403074182"
click at [82, 168] on button "Direcciones" at bounding box center [63, 163] width 77 height 16
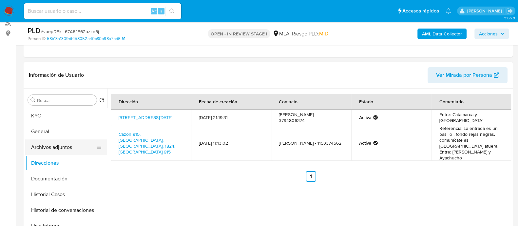
click at [52, 147] on button "Archivos adjuntos" at bounding box center [63, 147] width 77 height 16
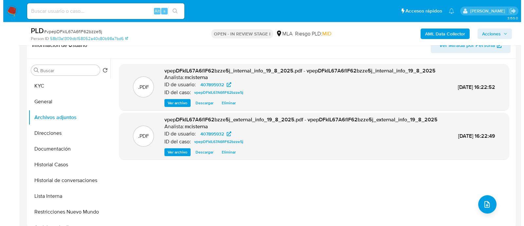
scroll to position [123, 0]
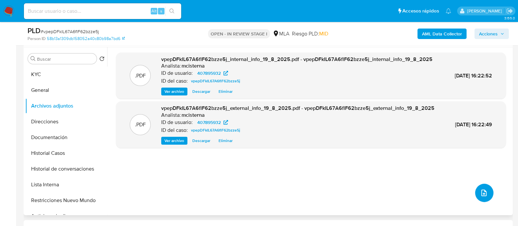
click at [481, 196] on icon "upload-file" at bounding box center [484, 193] width 8 height 8
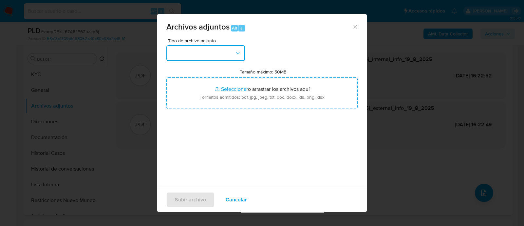
click at [196, 49] on button "button" at bounding box center [205, 53] width 79 height 16
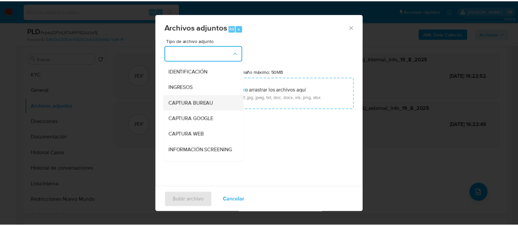
scroll to position [82, 0]
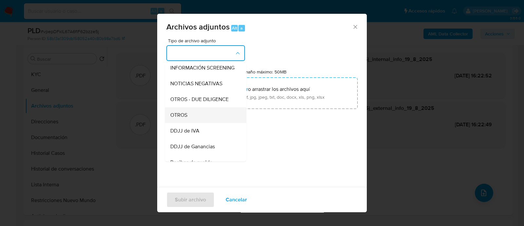
click at [201, 121] on div "OTROS" at bounding box center [203, 115] width 67 height 16
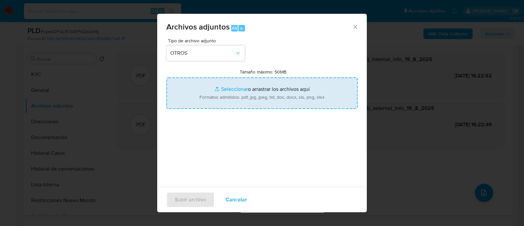
type input "C:\fakepath\NOSIS - Fernando Ariel Vega.pdf"
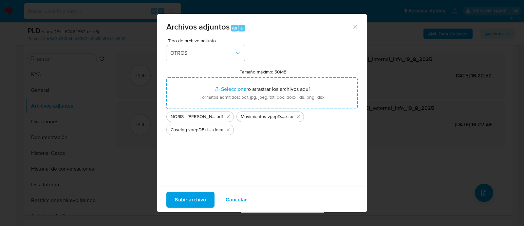
click at [186, 204] on span "Subir archivo" at bounding box center [190, 199] width 31 height 14
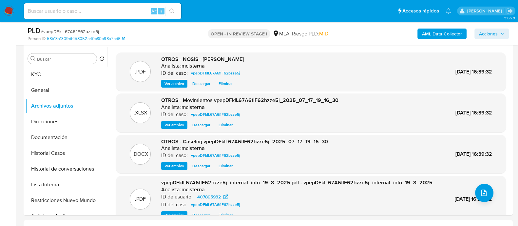
click at [478, 32] on button "Acciones" at bounding box center [491, 34] width 34 height 10
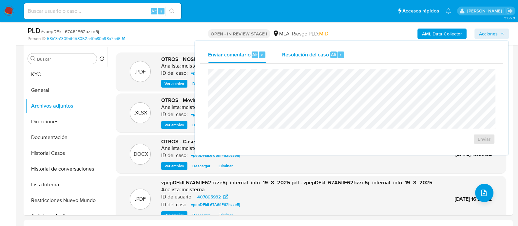
click at [331, 60] on div "Resolución del caso Alt r" at bounding box center [313, 54] width 63 height 17
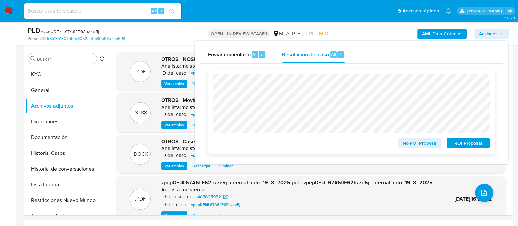
click at [412, 147] on span "No ROI Proposal" at bounding box center [420, 142] width 34 height 9
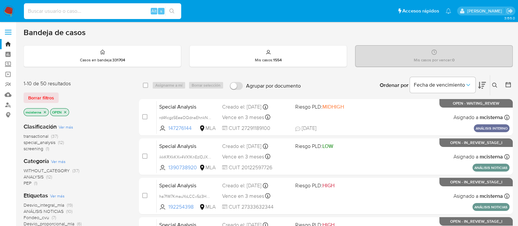
click at [127, 14] on input at bounding box center [102, 11] width 157 height 9
paste input "zctlMiEKwWP2nUCBtv9sSKkc"
type input "zctlMiEKwWP2nUCBtv9sSKkc"
click at [177, 9] on button "search-icon" at bounding box center [171, 11] width 13 height 9
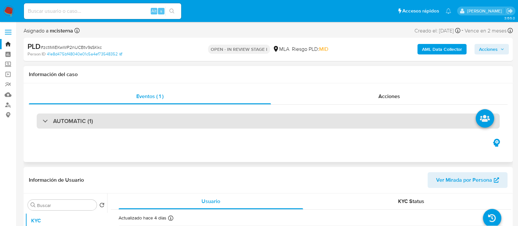
click at [136, 121] on div "AUTOMATIC (1)" at bounding box center [268, 120] width 463 height 15
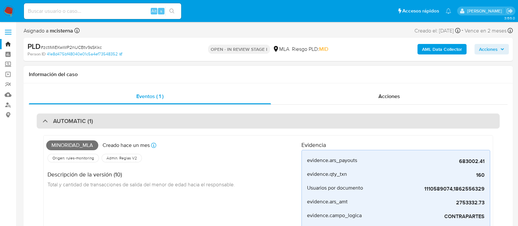
select select "10"
click at [136, 121] on div "AUTOMATIC (1)" at bounding box center [268, 120] width 463 height 15
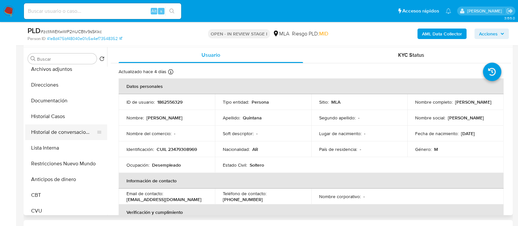
scroll to position [82, 0]
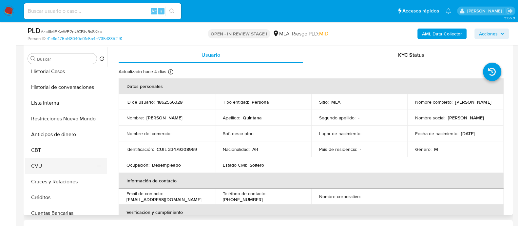
click at [69, 160] on button "CVU" at bounding box center [63, 166] width 77 height 16
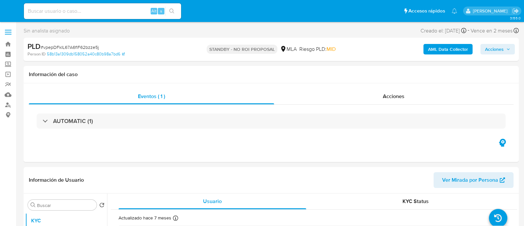
select select "10"
